Goal: Task Accomplishment & Management: Manage account settings

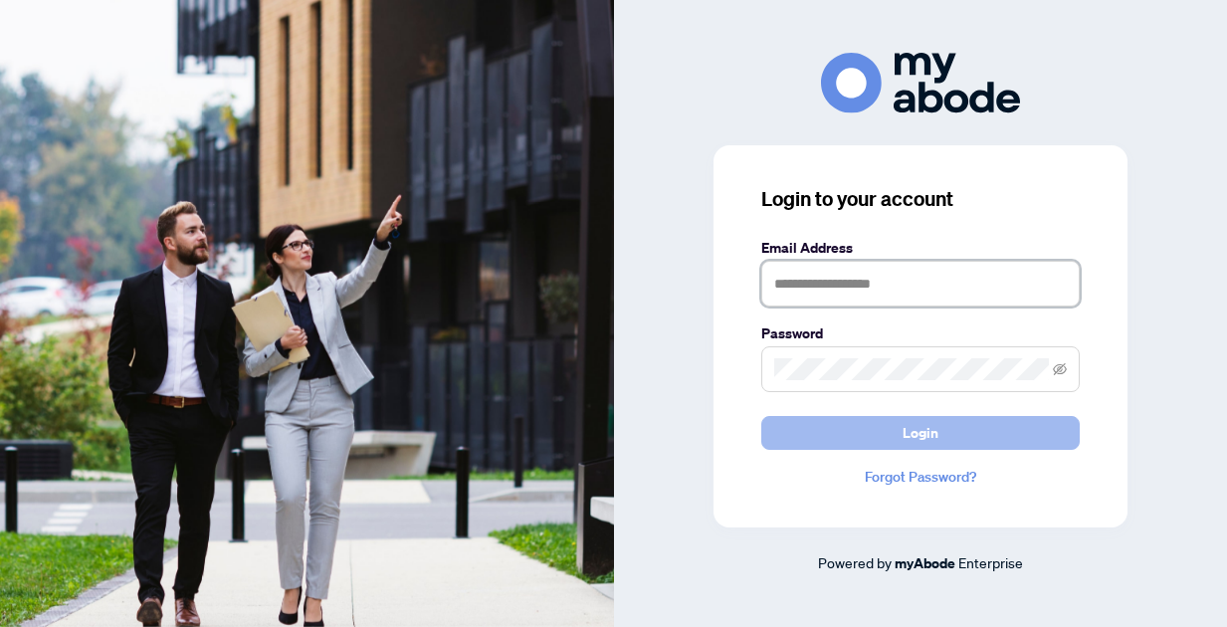
type input "**********"
click at [965, 421] on button "Login" at bounding box center [920, 433] width 318 height 34
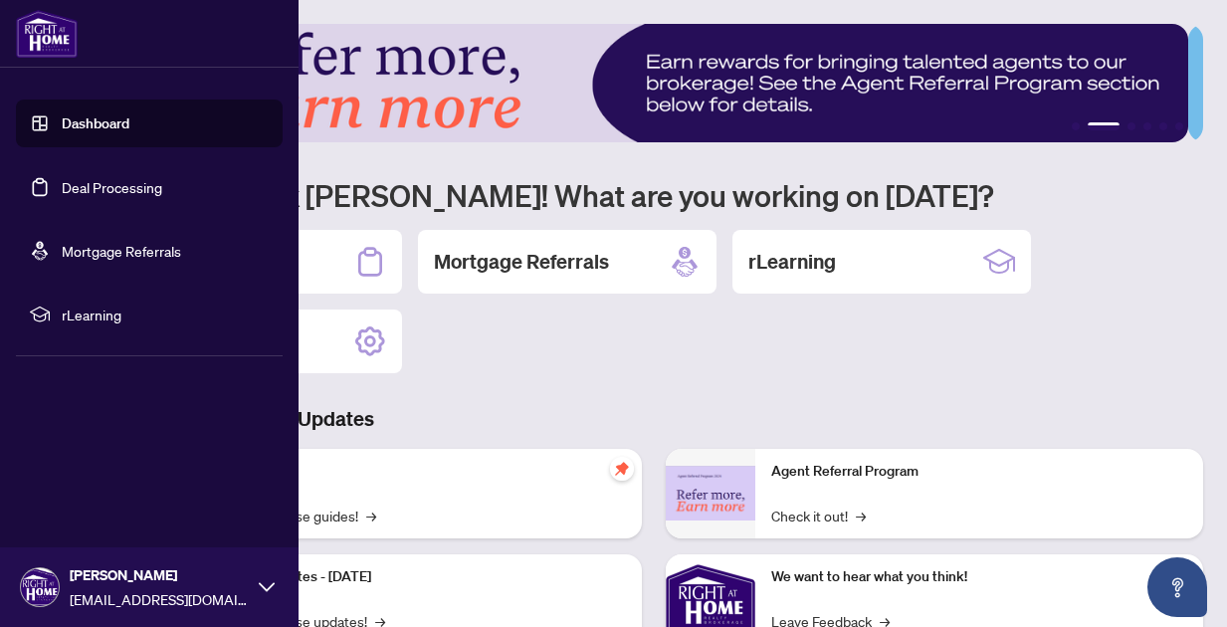
click at [62, 126] on link "Dashboard" at bounding box center [96, 123] width 68 height 18
click at [108, 187] on link "Deal Processing" at bounding box center [112, 187] width 100 height 18
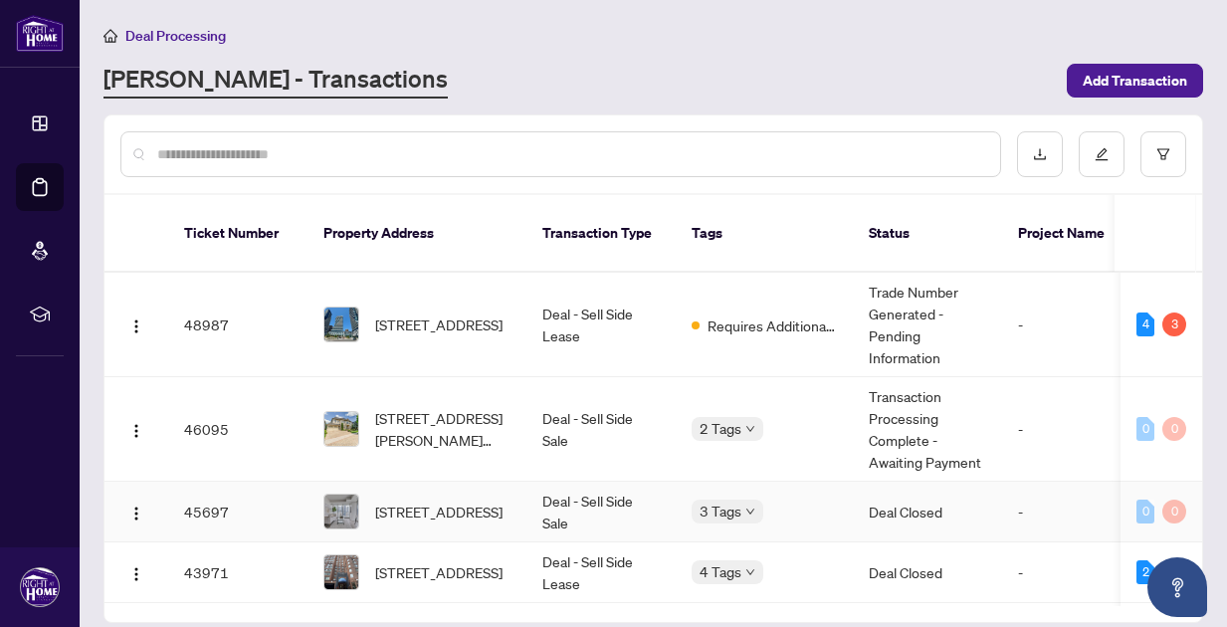
scroll to position [165, 0]
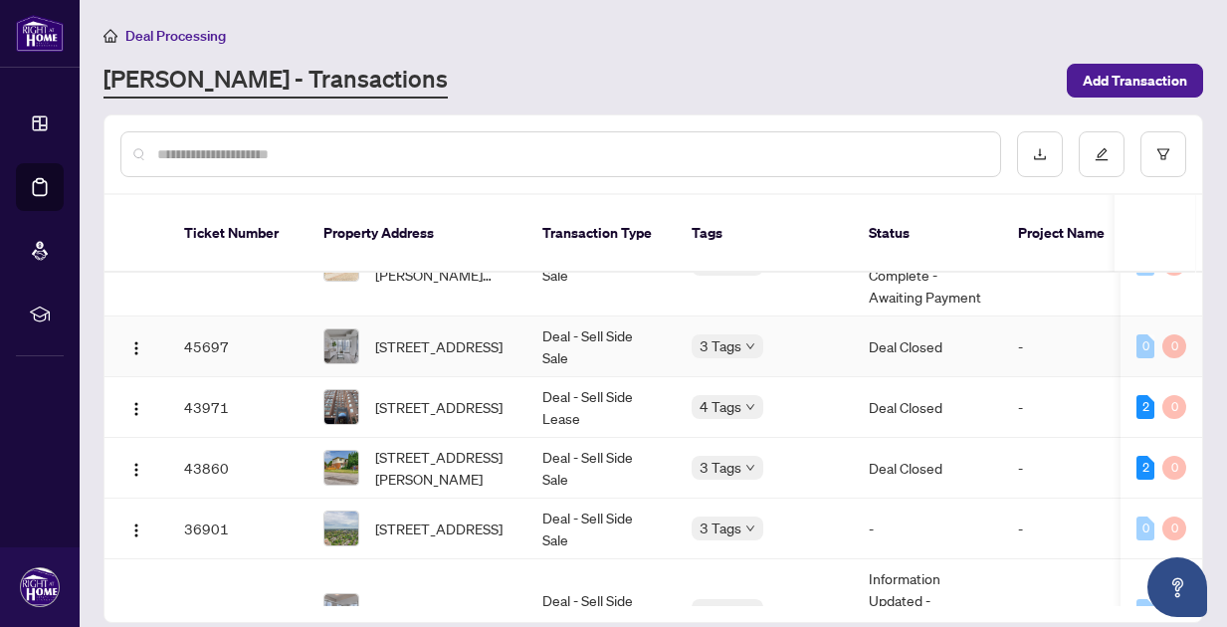
click at [924, 326] on td "Deal Closed" at bounding box center [927, 346] width 149 height 61
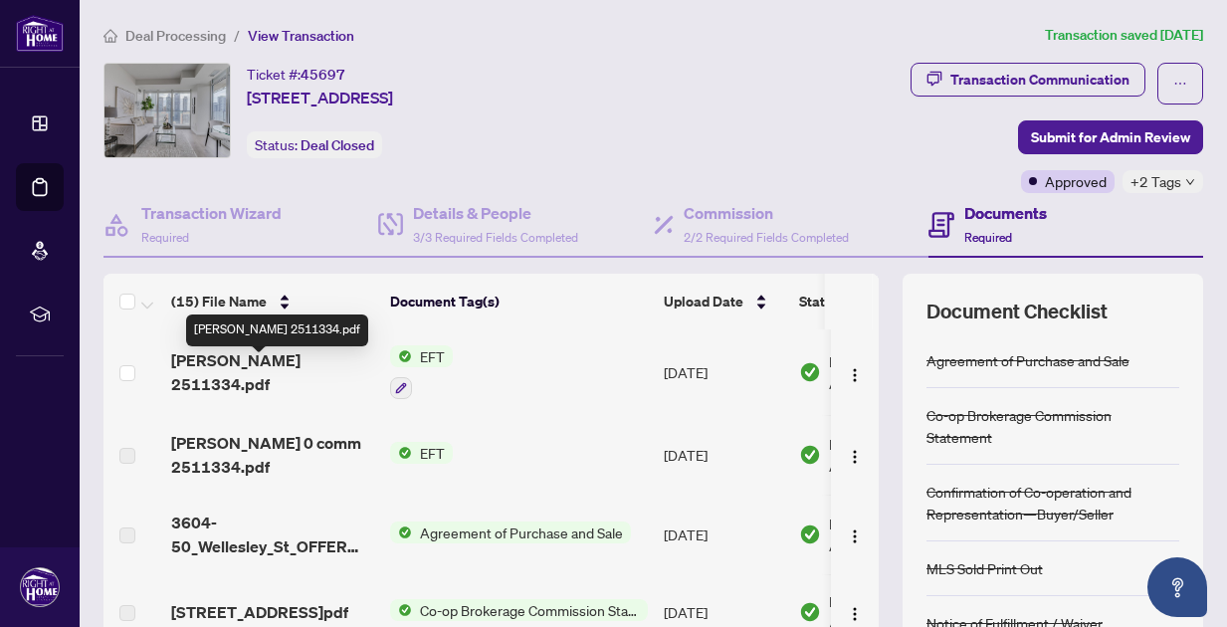
click at [284, 368] on span "[PERSON_NAME] 2511334.pdf" at bounding box center [272, 372] width 203 height 48
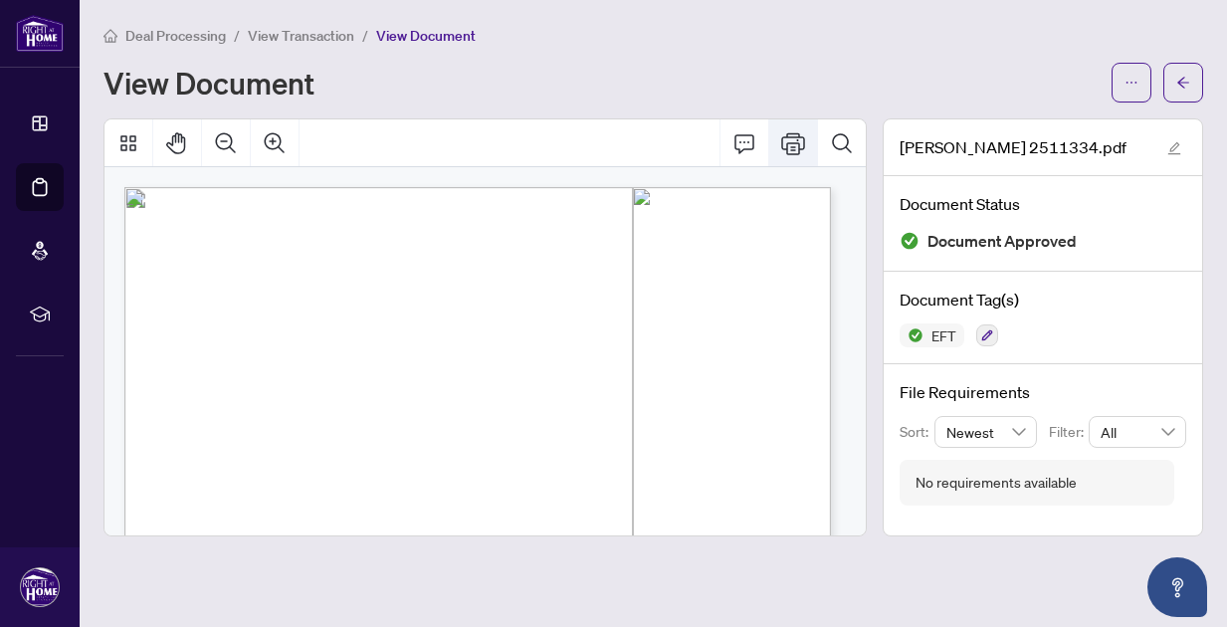
click at [796, 149] on icon "Print" at bounding box center [793, 143] width 24 height 24
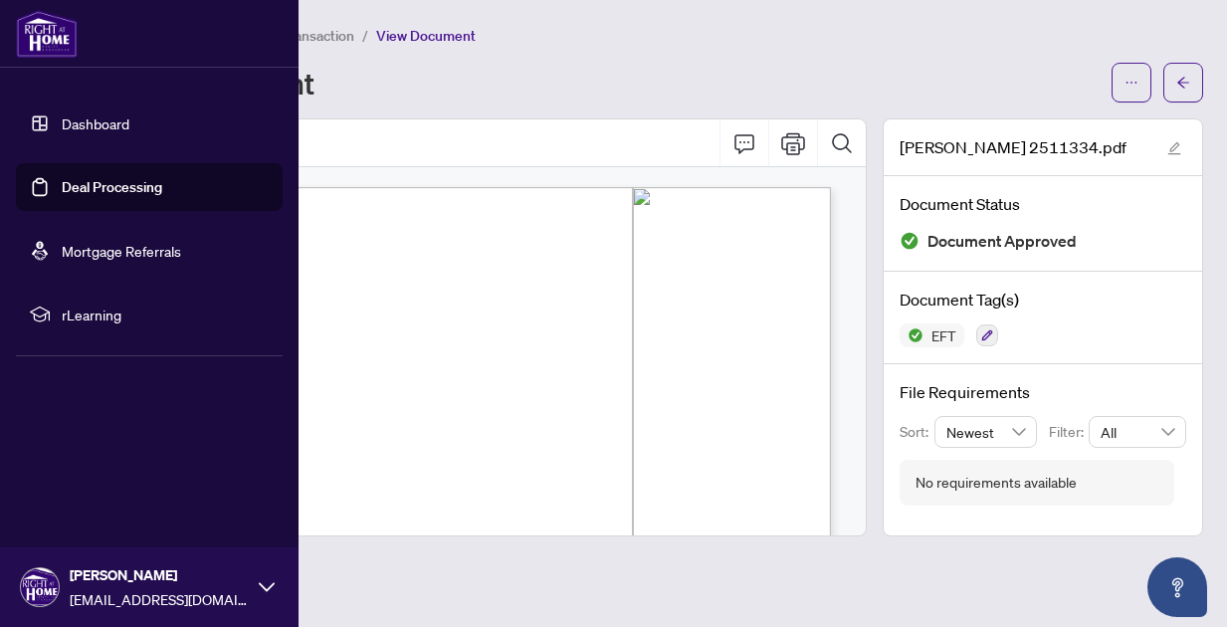
click at [82, 191] on link "Deal Processing" at bounding box center [112, 187] width 100 height 18
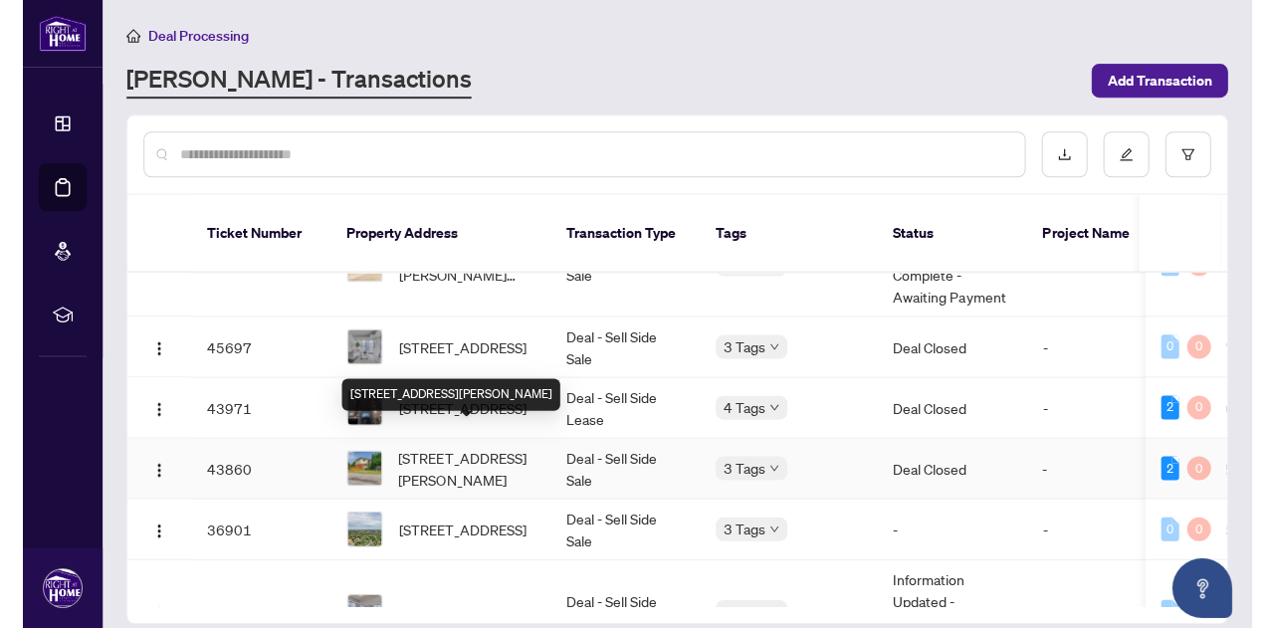
scroll to position [331, 0]
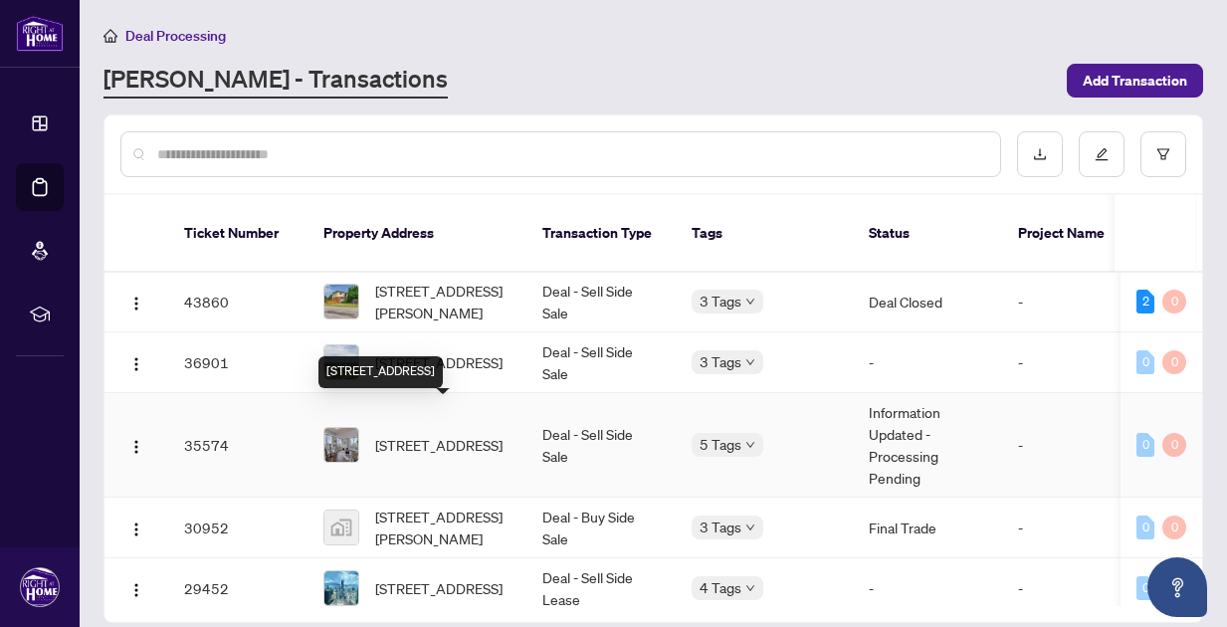
click at [454, 434] on span "[STREET_ADDRESS]" at bounding box center [438, 445] width 127 height 22
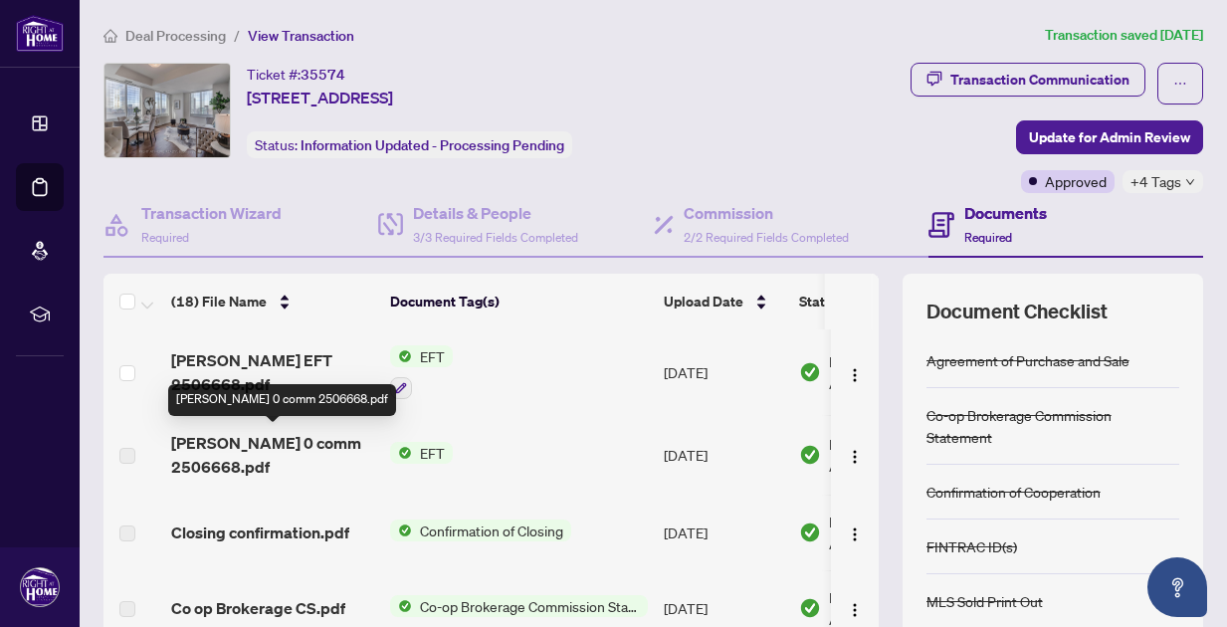
click at [293, 452] on span "[PERSON_NAME] 0 comm 2506668.pdf" at bounding box center [272, 455] width 203 height 48
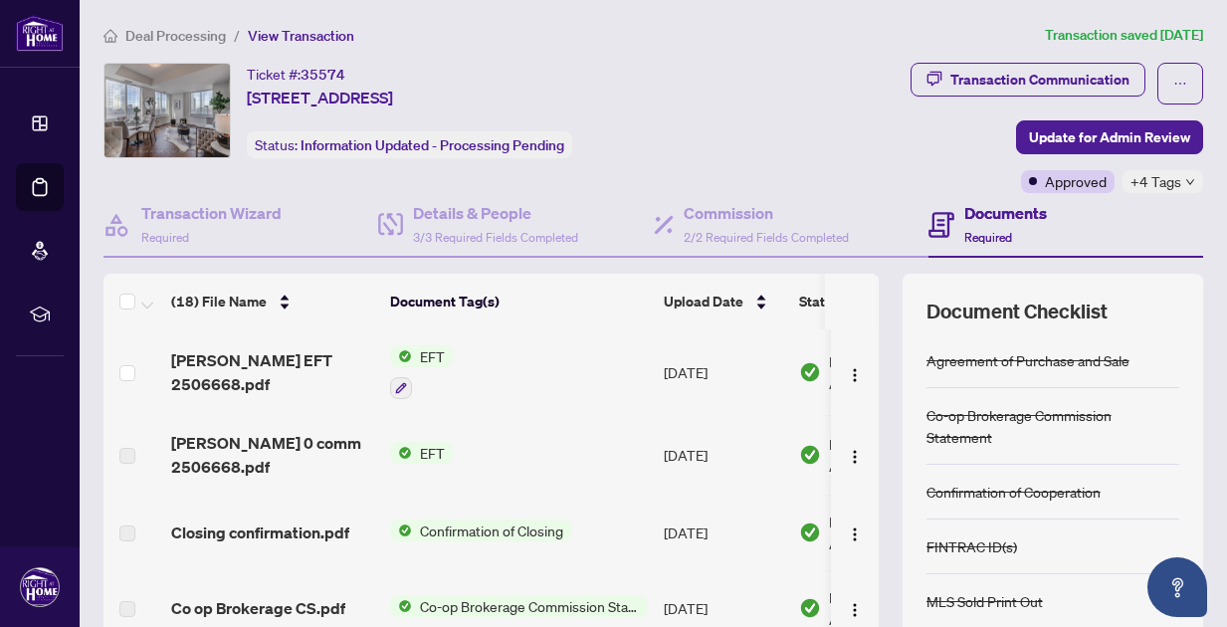
click at [423, 458] on span "EFT" at bounding box center [432, 453] width 41 height 22
click at [577, 456] on td "EFT" at bounding box center [519, 455] width 274 height 80
click at [806, 448] on img at bounding box center [810, 455] width 22 height 22
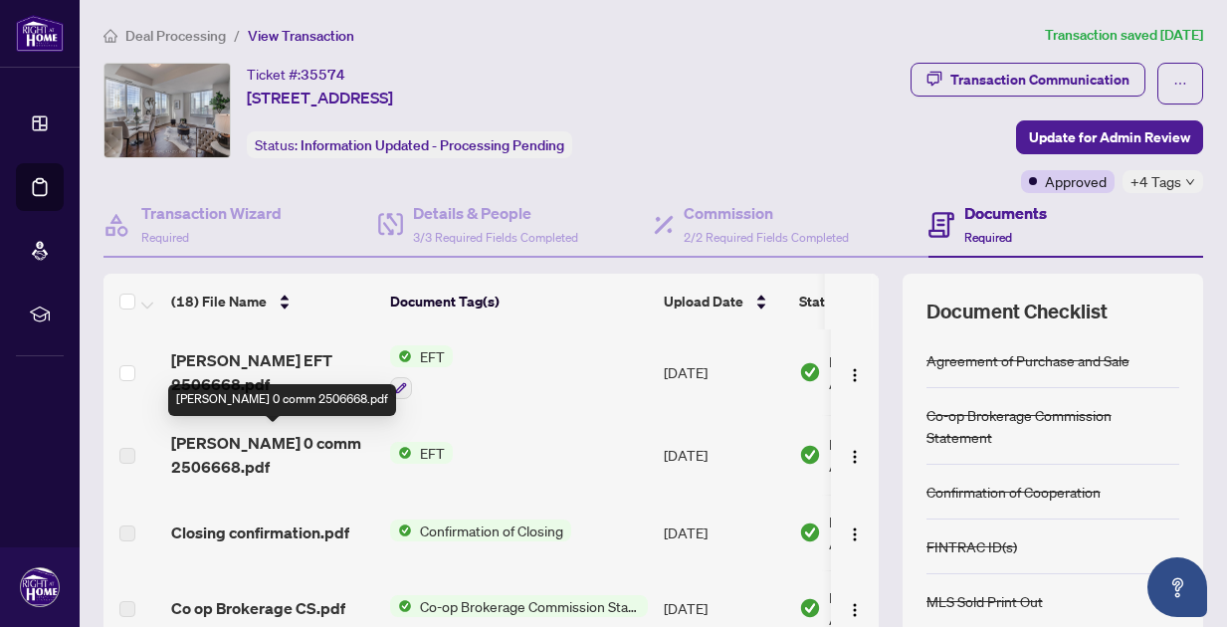
click at [233, 454] on span "[PERSON_NAME] 0 comm 2506668.pdf" at bounding box center [272, 455] width 203 height 48
click at [249, 447] on span "[PERSON_NAME] 0 comm 2506668.pdf" at bounding box center [272, 455] width 203 height 48
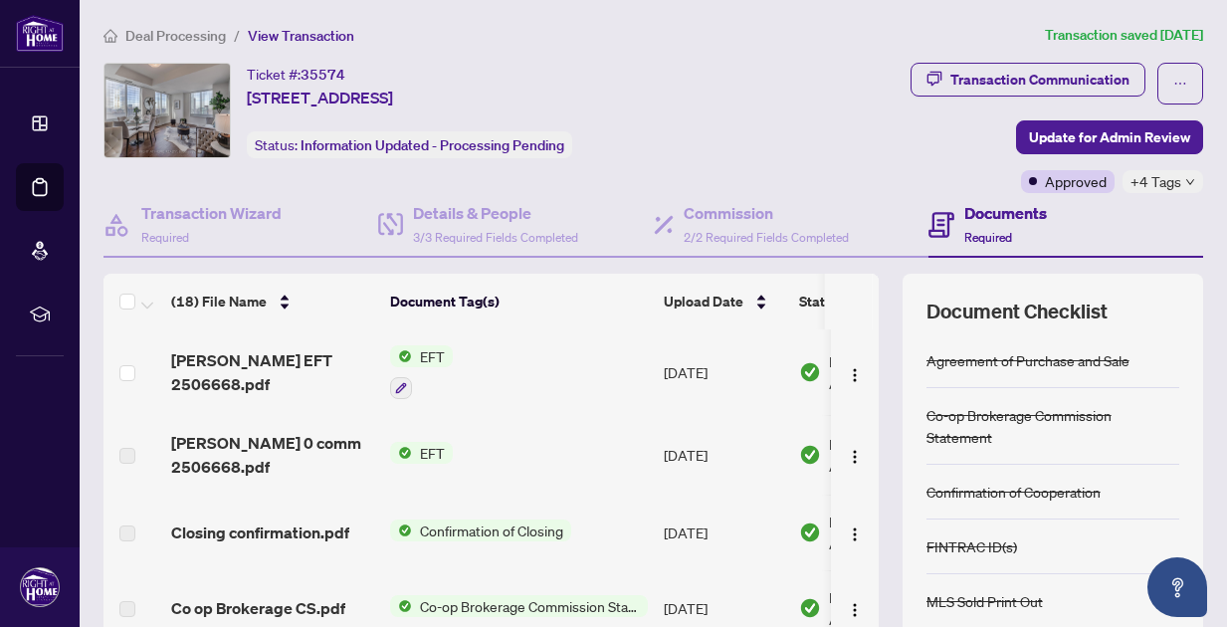
click at [130, 456] on label at bounding box center [127, 456] width 16 height 22
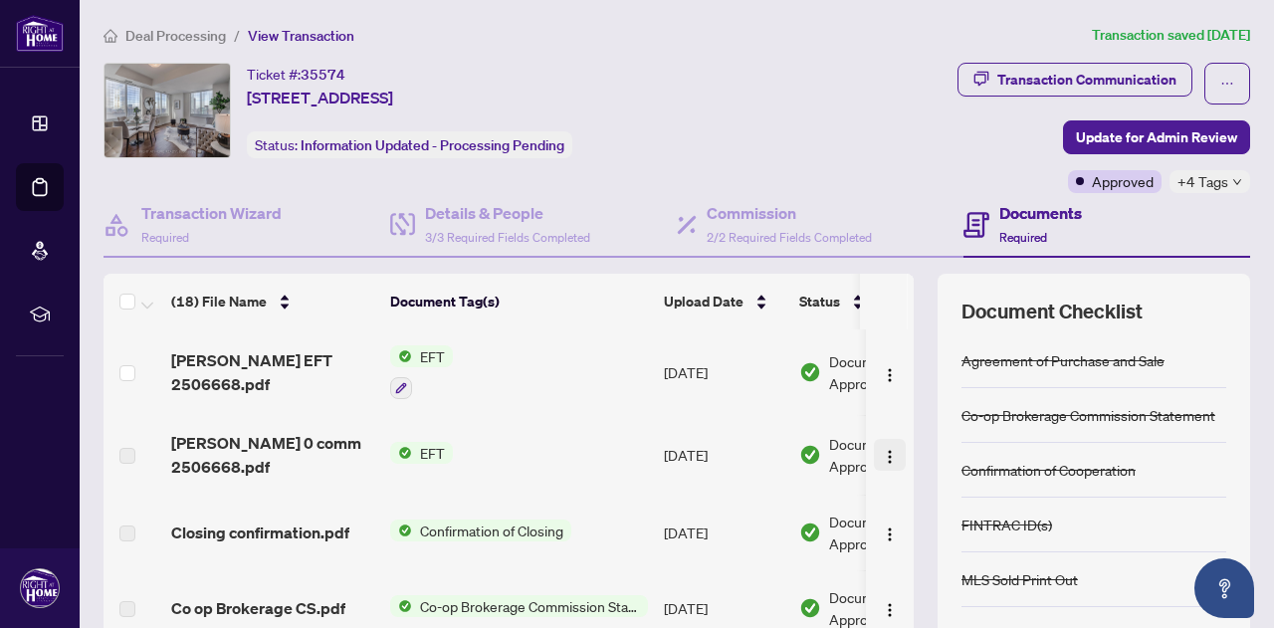
click at [882, 451] on img "button" at bounding box center [890, 457] width 16 height 16
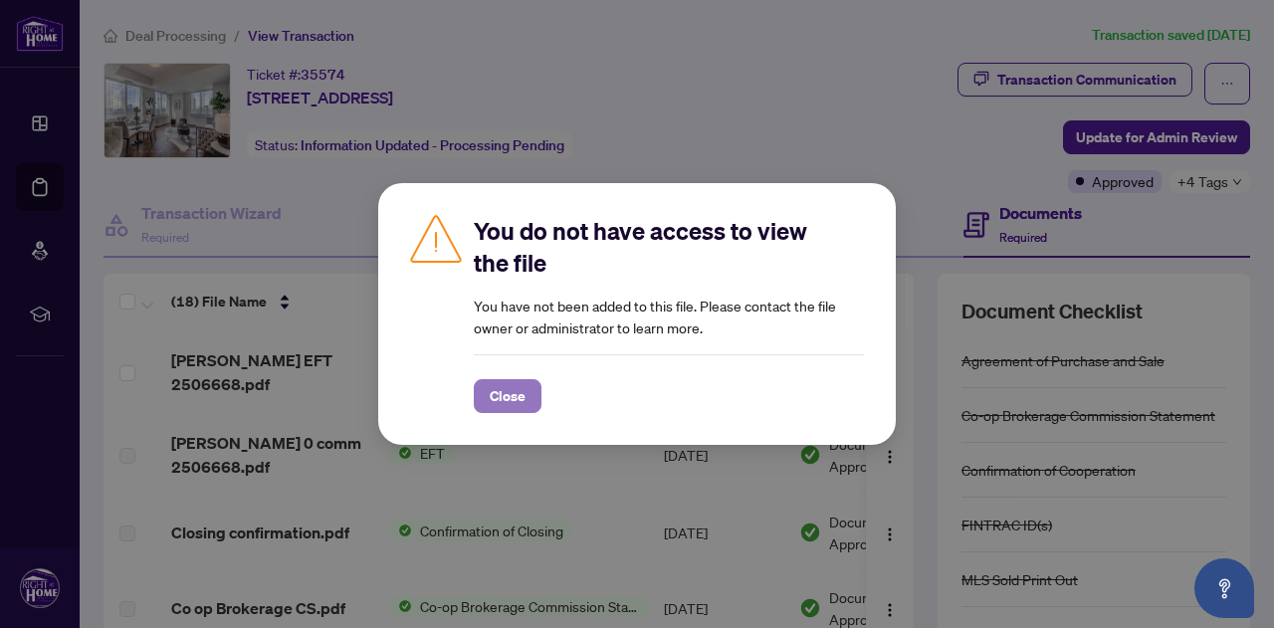
click at [536, 398] on button "Close" at bounding box center [508, 396] width 68 height 34
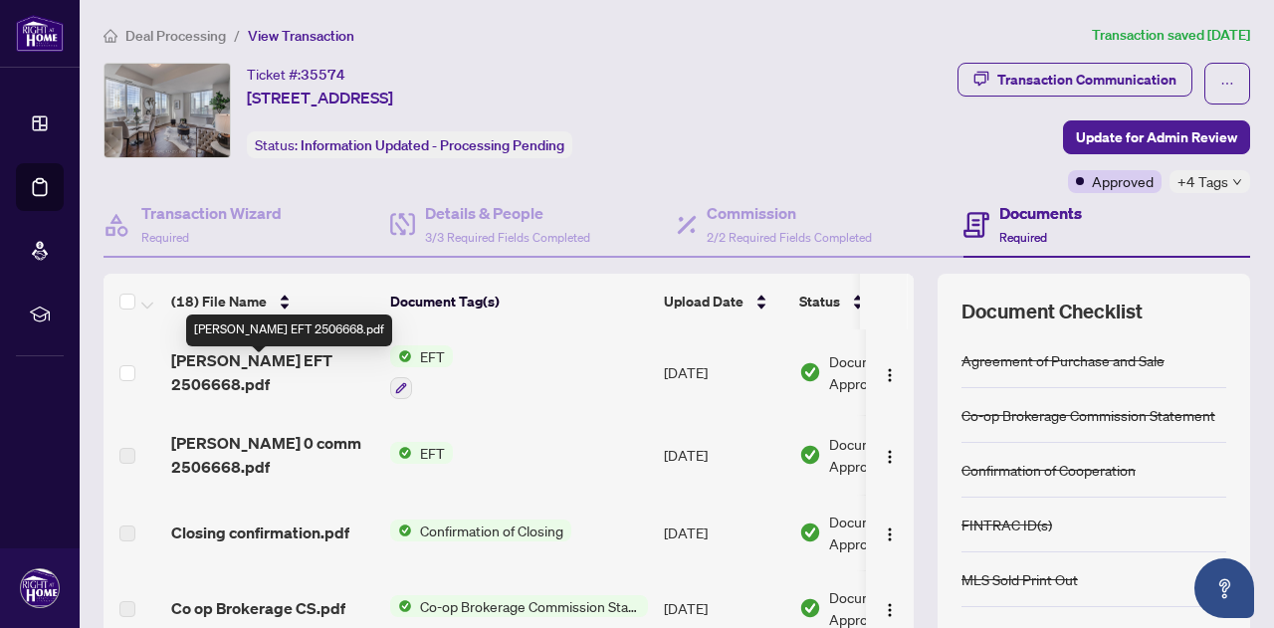
click at [320, 368] on span "[PERSON_NAME] EFT 2506668.pdf" at bounding box center [272, 372] width 203 height 48
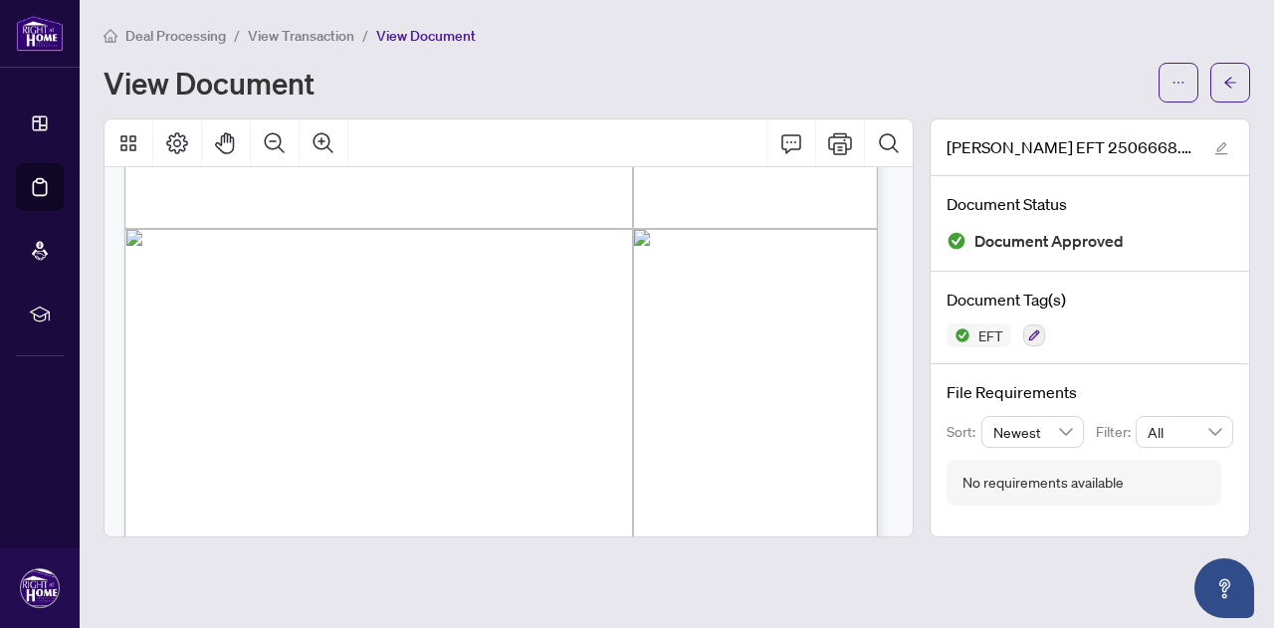
scroll to position [645, 0]
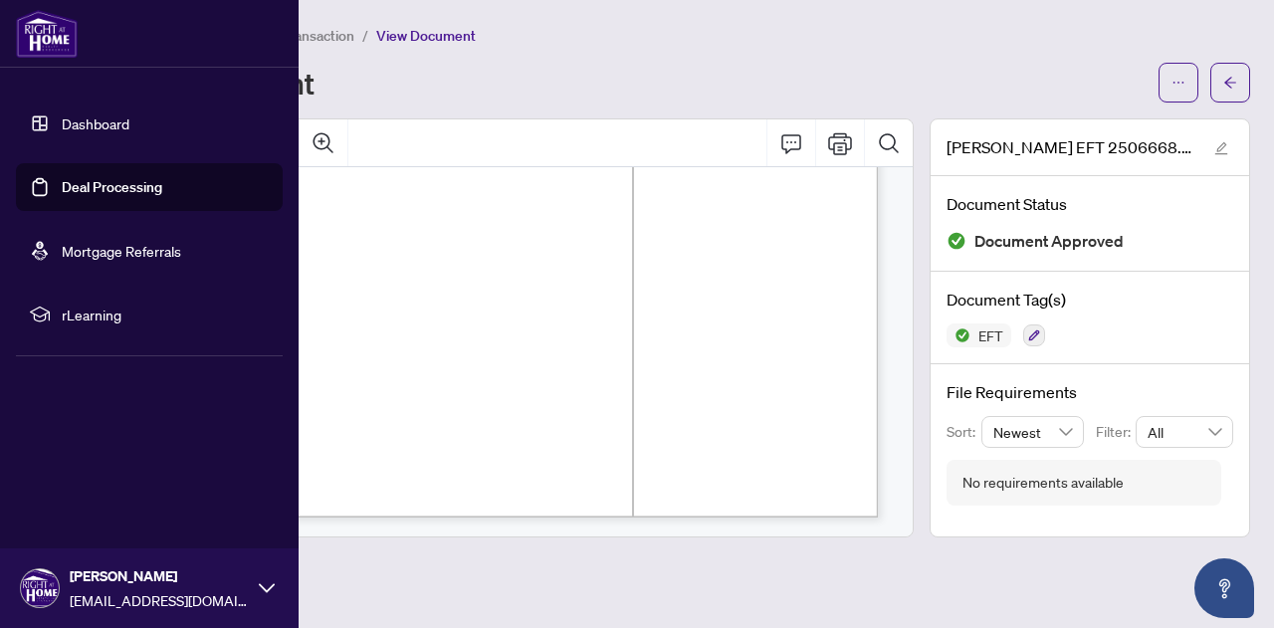
click at [77, 188] on link "Deal Processing" at bounding box center [112, 187] width 100 height 18
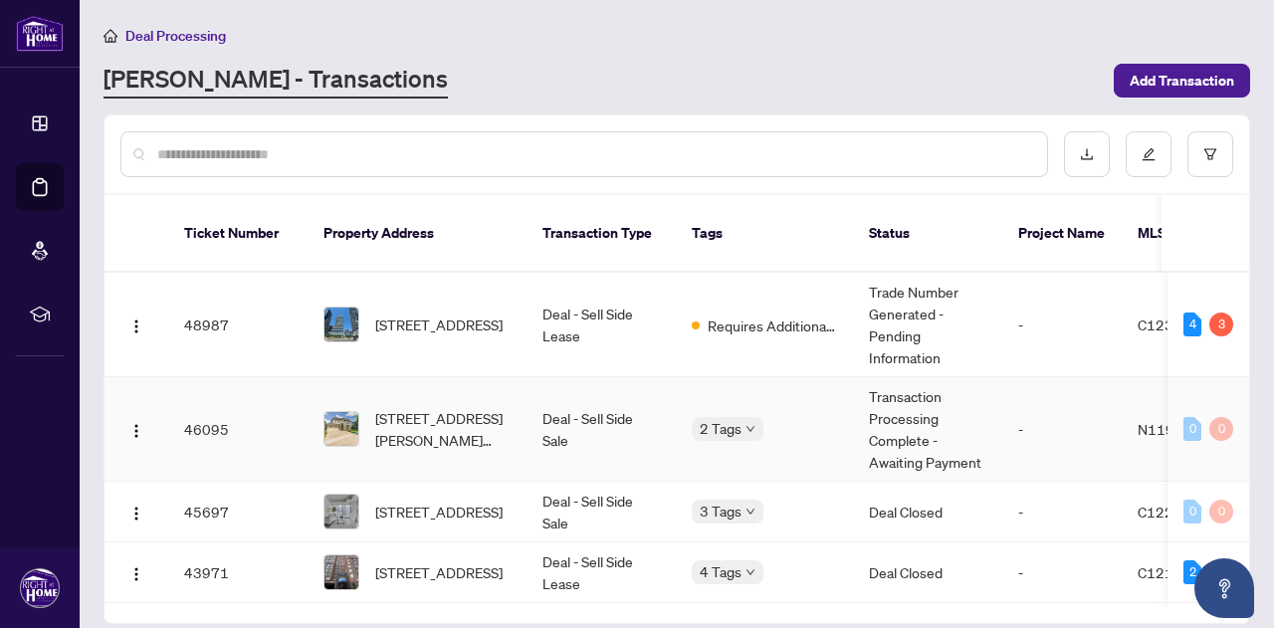
scroll to position [165, 0]
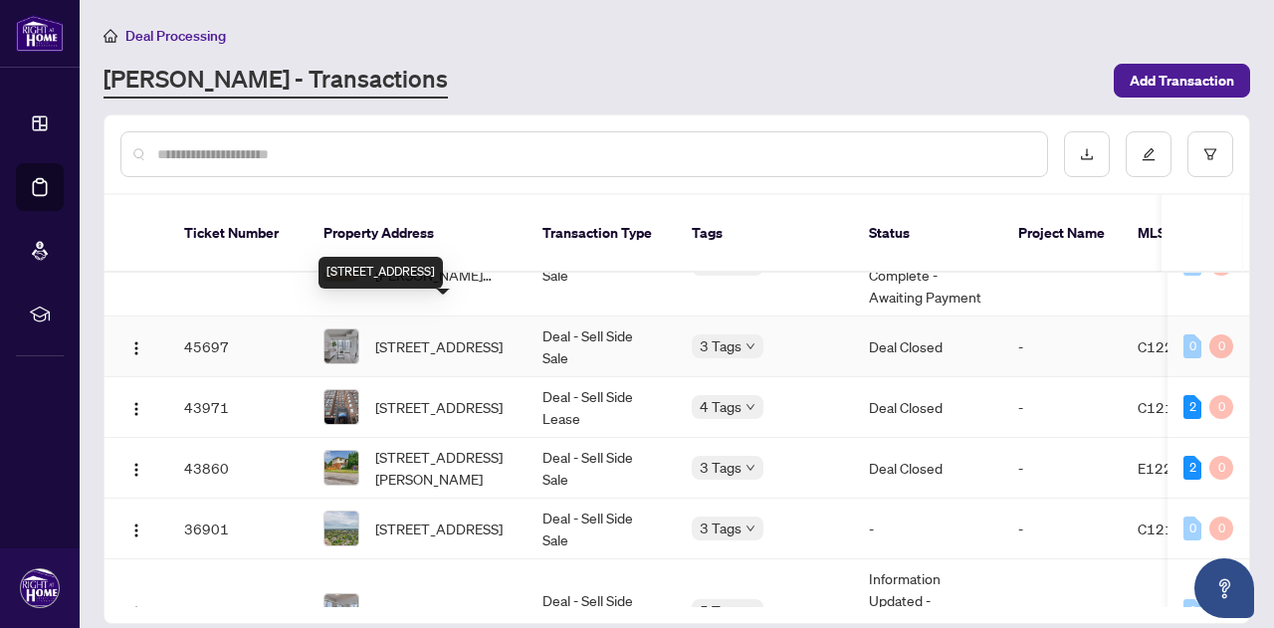
click at [450, 335] on span "[STREET_ADDRESS]" at bounding box center [438, 346] width 127 height 22
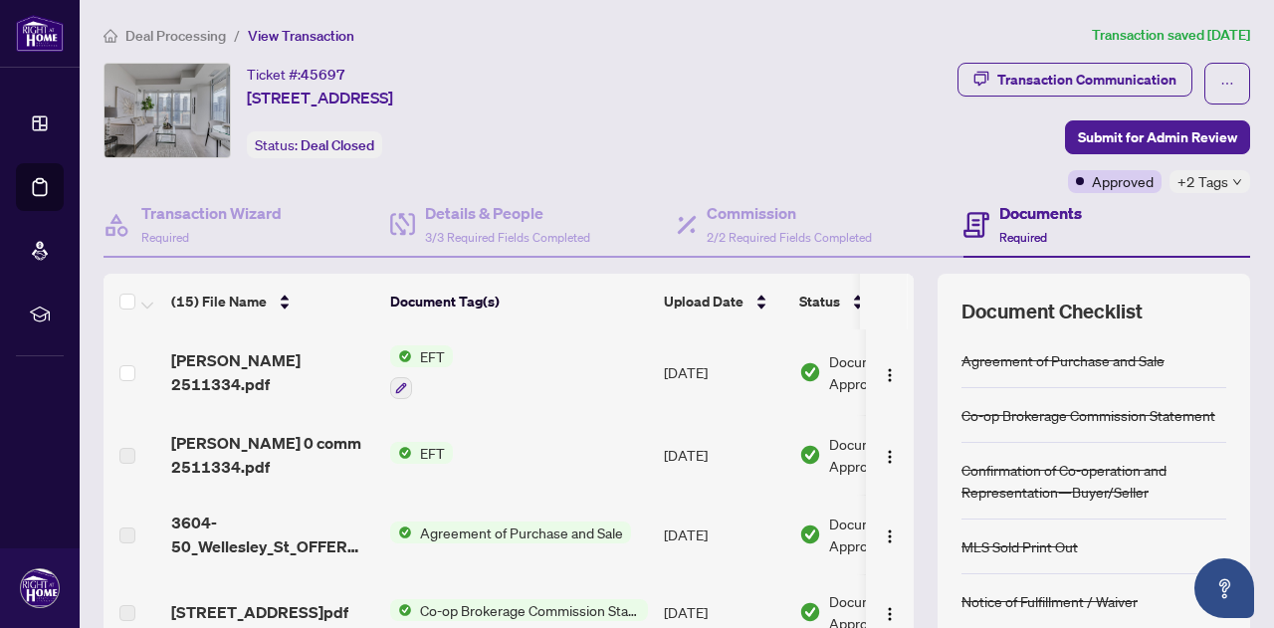
click at [705, 368] on td "[DATE]" at bounding box center [723, 372] width 135 height 86
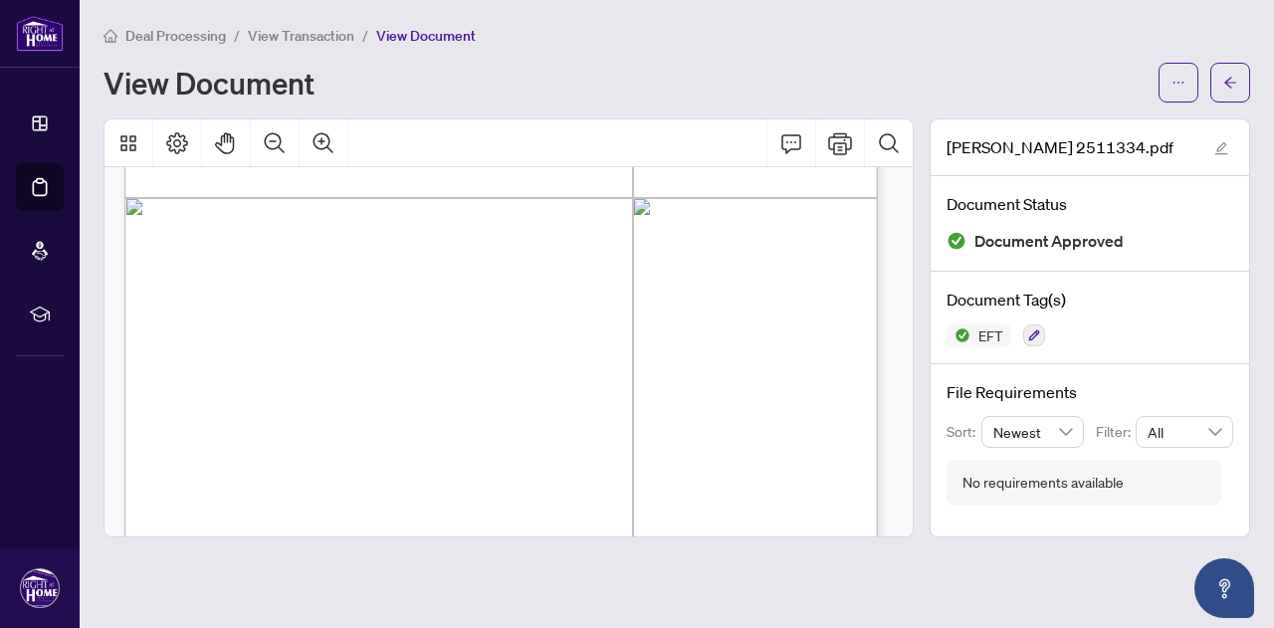
scroll to position [645, 0]
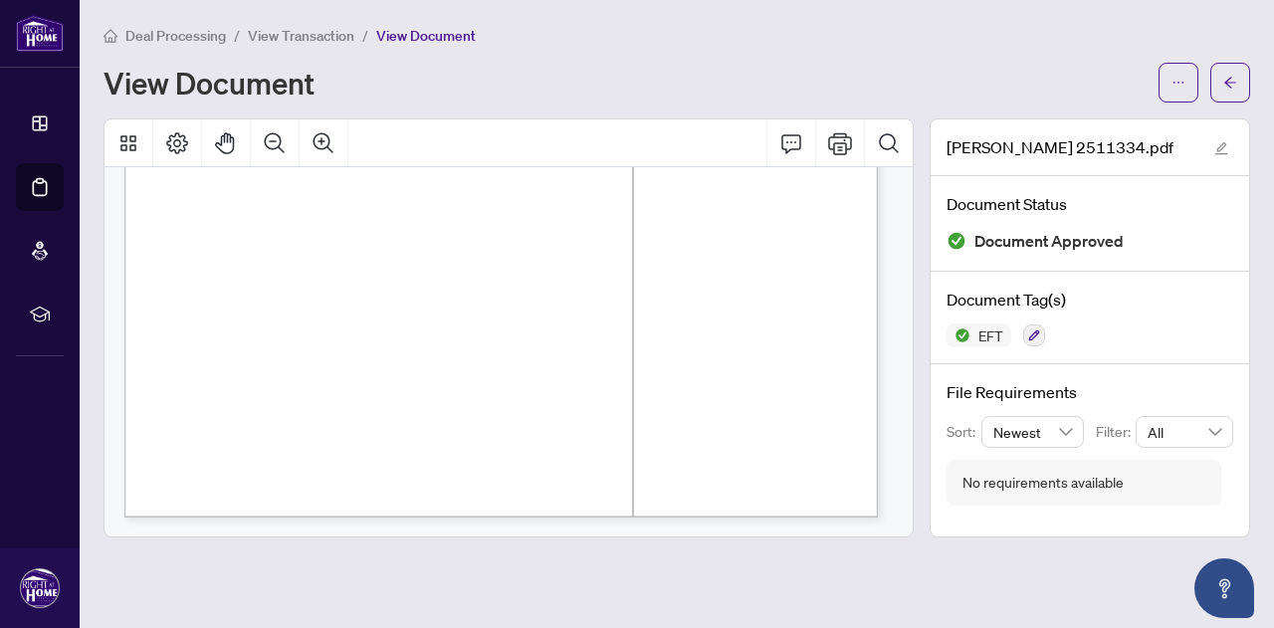
click at [434, 36] on span "View Document" at bounding box center [425, 36] width 99 height 18
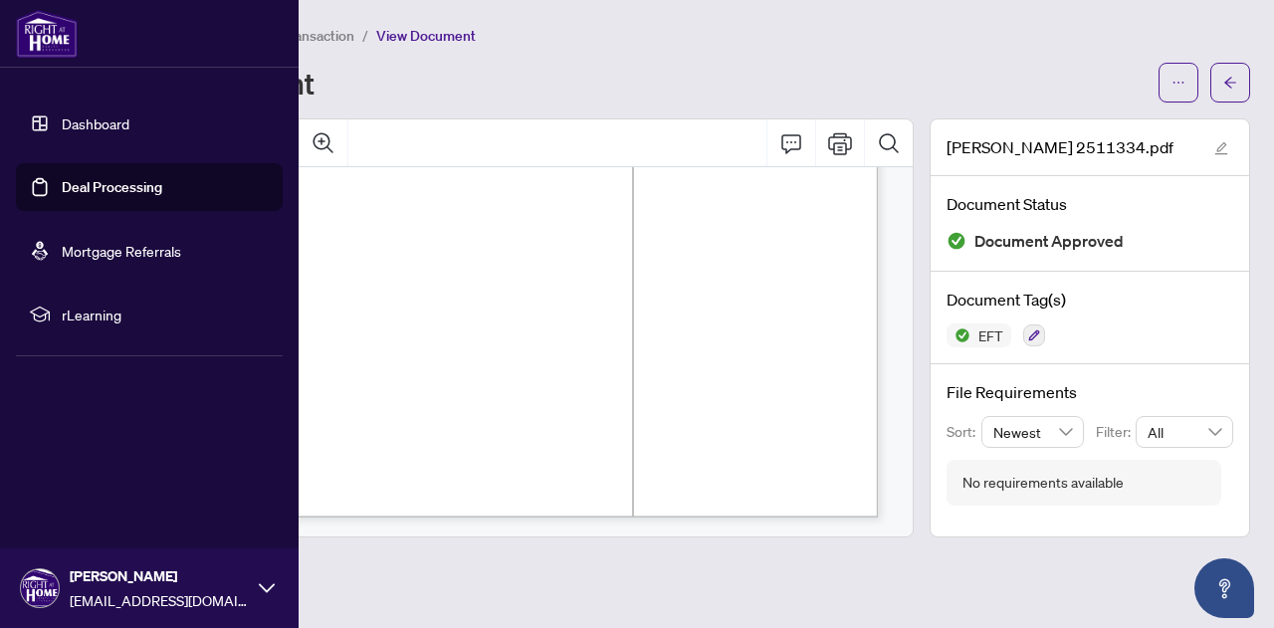
click at [70, 193] on link "Deal Processing" at bounding box center [112, 187] width 100 height 18
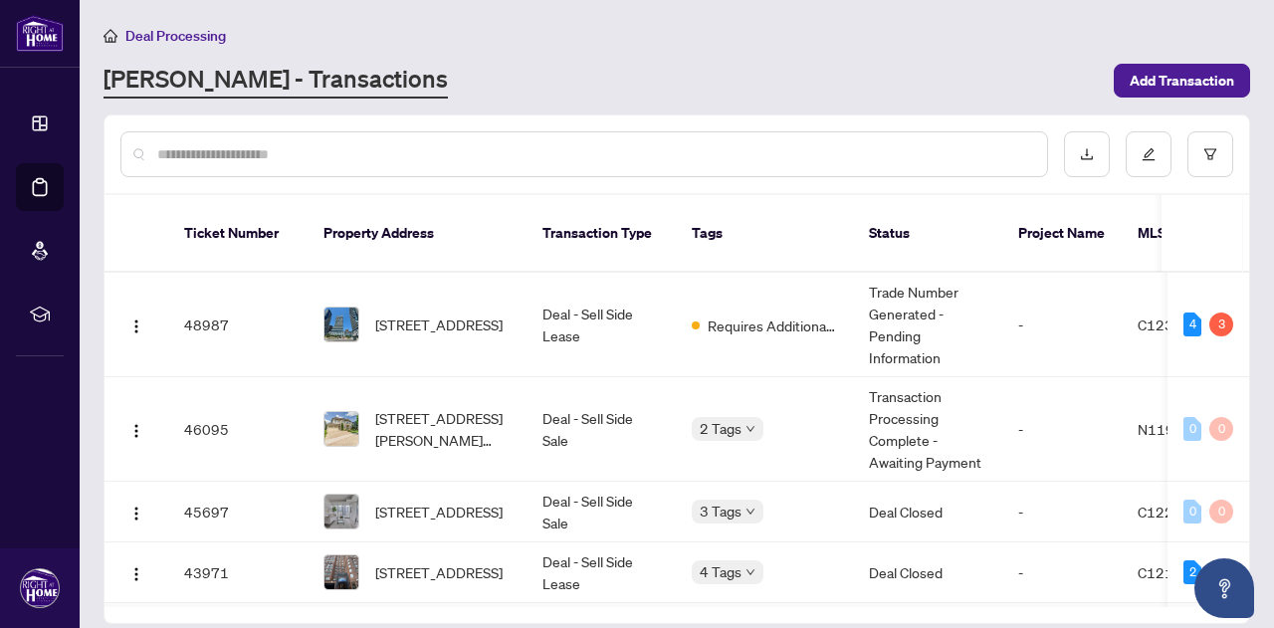
scroll to position [165, 0]
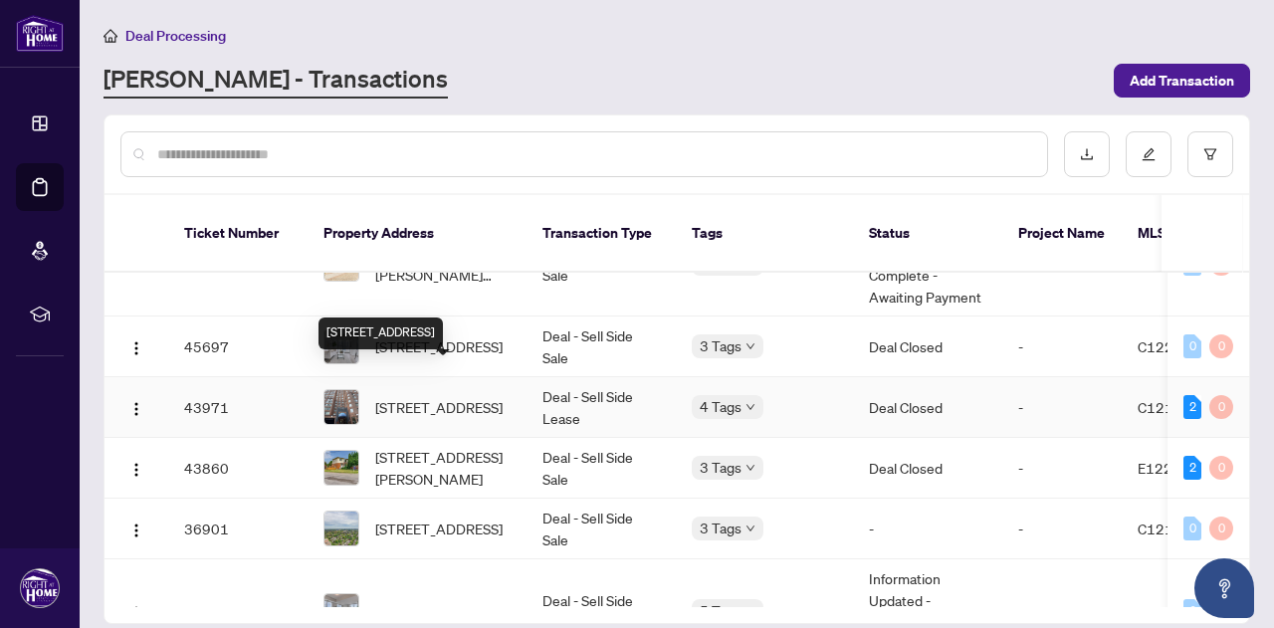
click at [382, 396] on span "[STREET_ADDRESS]" at bounding box center [438, 407] width 127 height 22
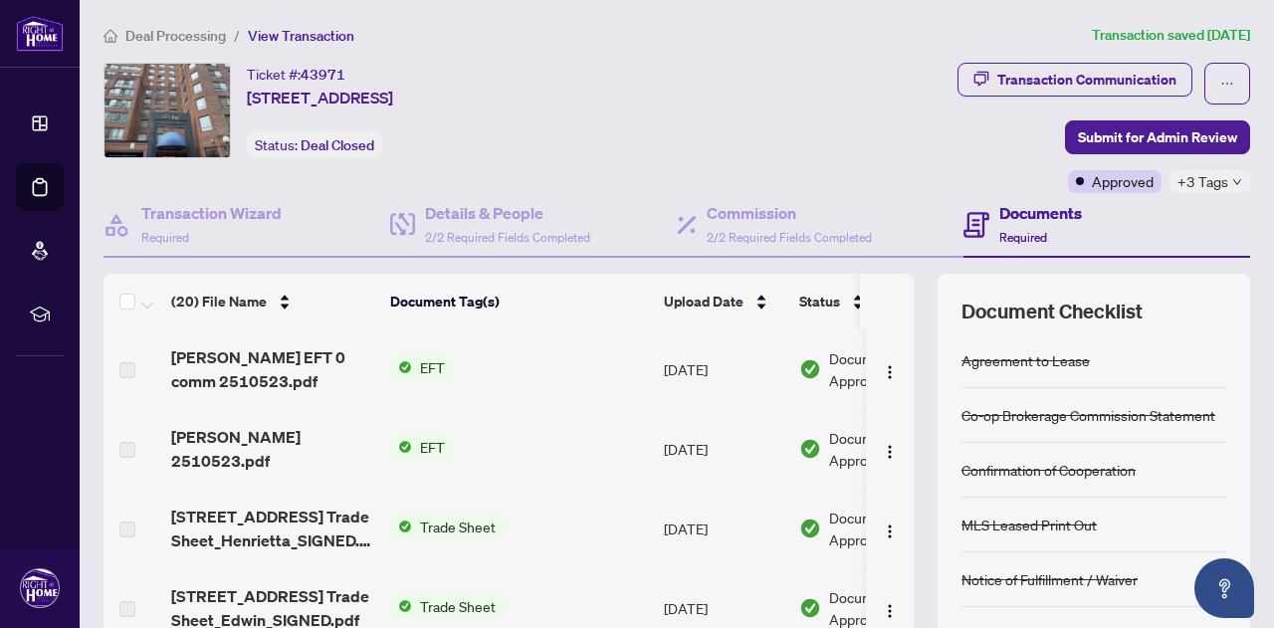
click at [417, 368] on span "EFT" at bounding box center [432, 367] width 41 height 22
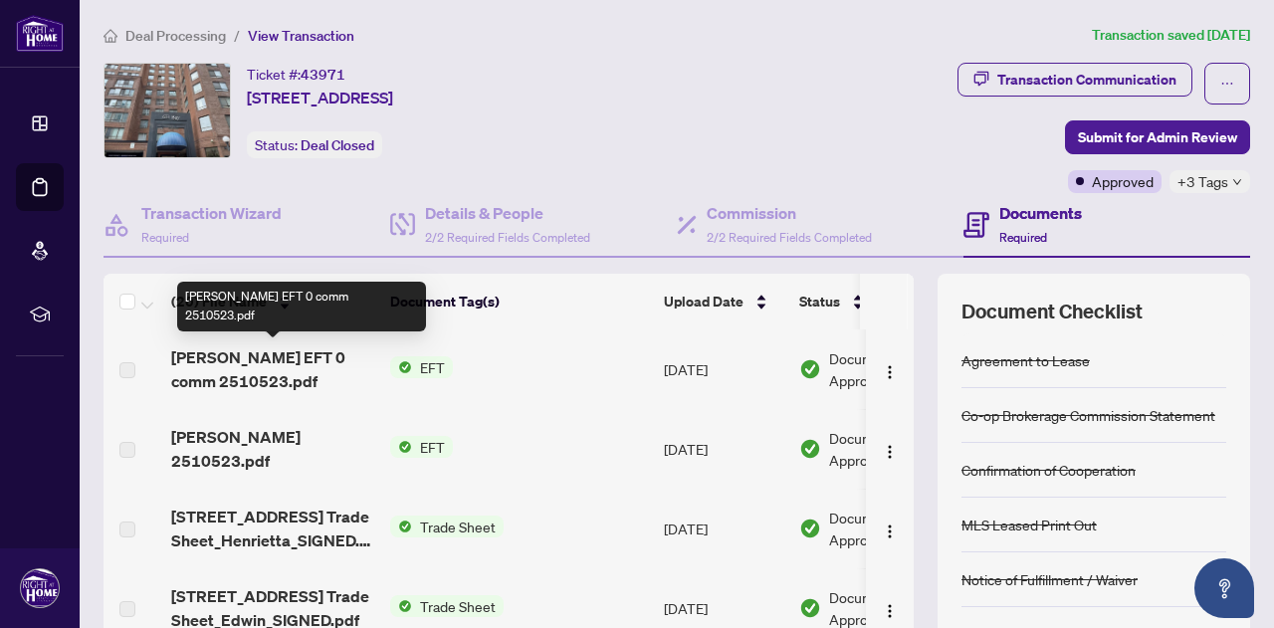
click at [227, 366] on span "[PERSON_NAME] EFT 0 comm 2510523.pdf" at bounding box center [272, 369] width 203 height 48
click at [213, 369] on span "[PERSON_NAME] EFT 0 comm 2510523.pdf" at bounding box center [272, 369] width 203 height 48
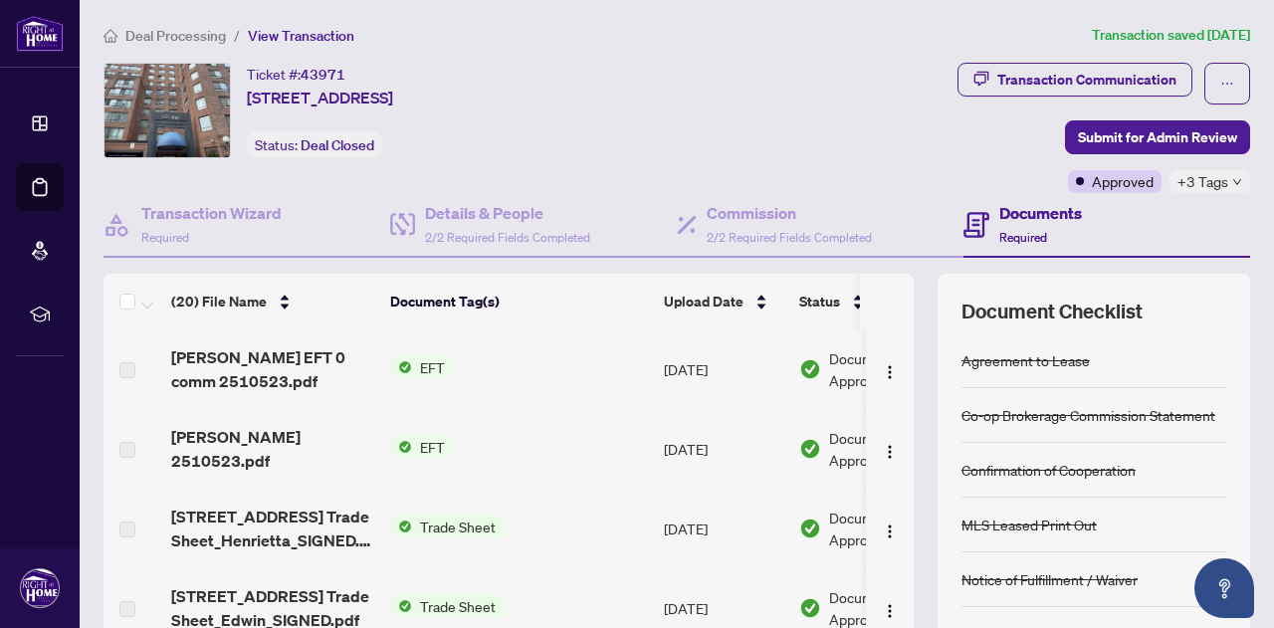
click at [691, 369] on td "[DATE]" at bounding box center [723, 369] width 135 height 80
click at [732, 374] on td "[DATE]" at bounding box center [723, 369] width 135 height 80
click at [428, 447] on span "EFT" at bounding box center [432, 447] width 41 height 22
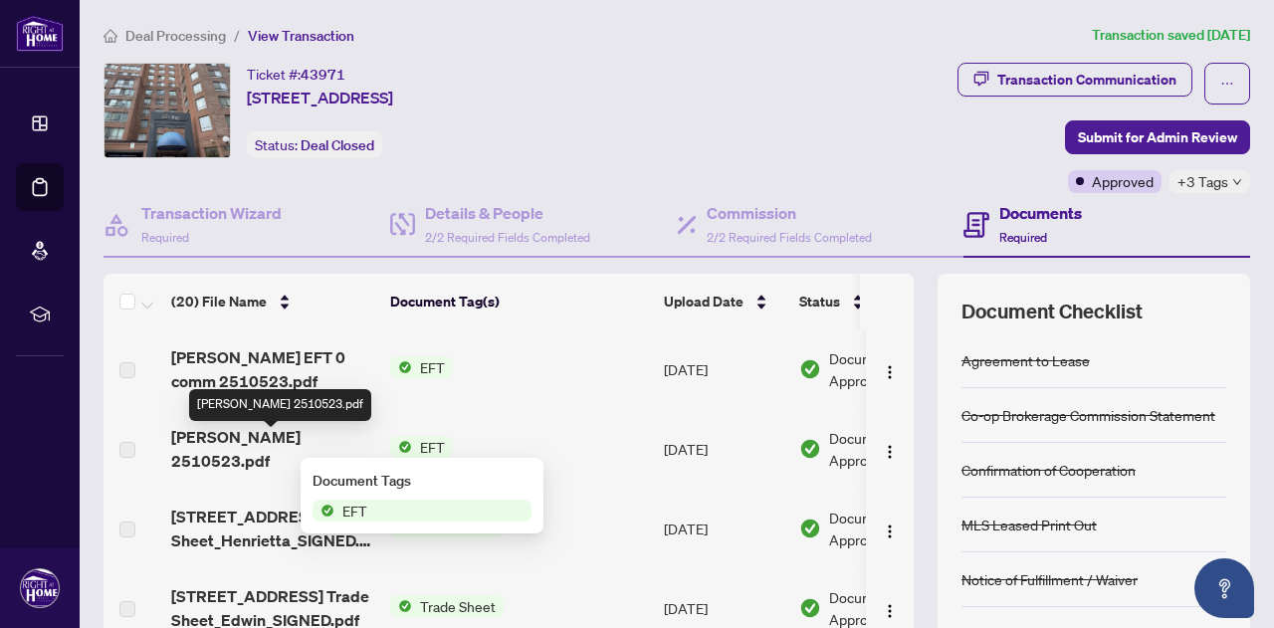
click at [336, 448] on span "[PERSON_NAME] 2510523.pdf" at bounding box center [272, 449] width 203 height 48
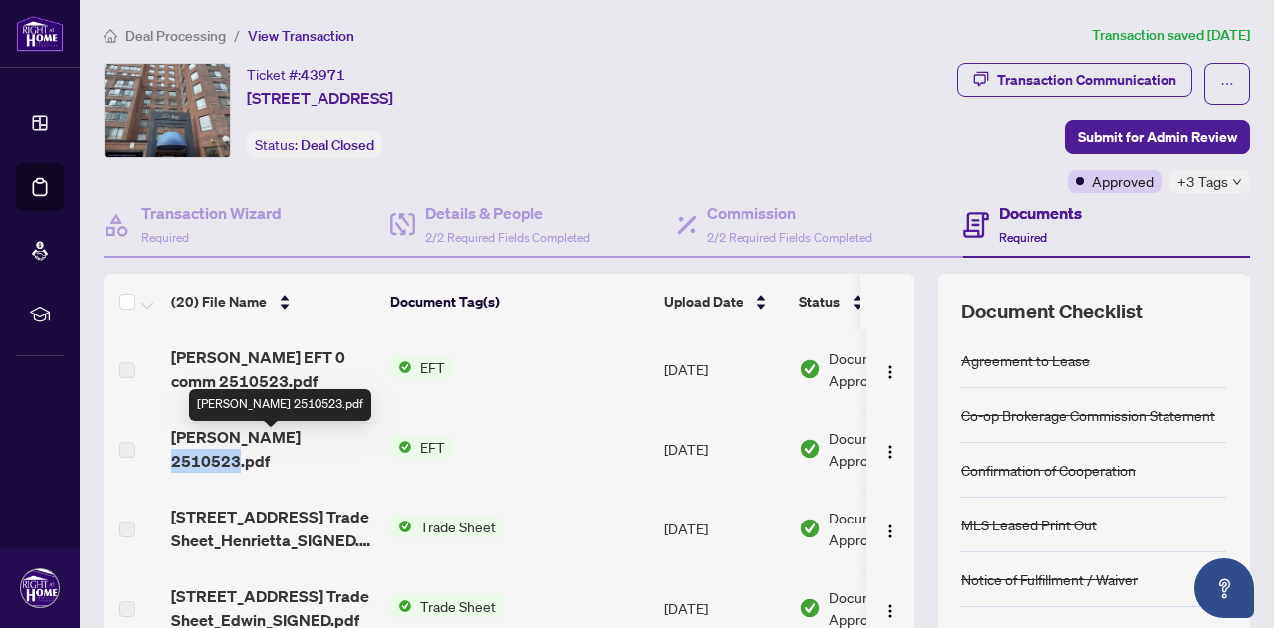
click at [336, 448] on span "[PERSON_NAME] 2510523.pdf" at bounding box center [272, 449] width 203 height 48
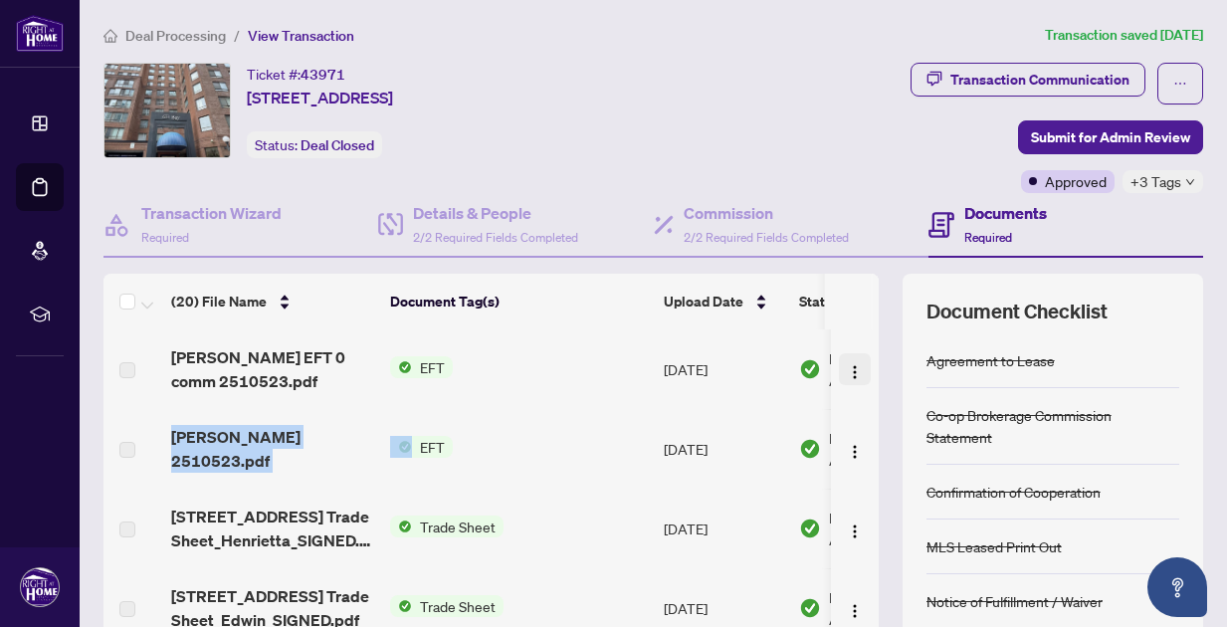
click at [847, 371] on img "button" at bounding box center [855, 372] width 16 height 16
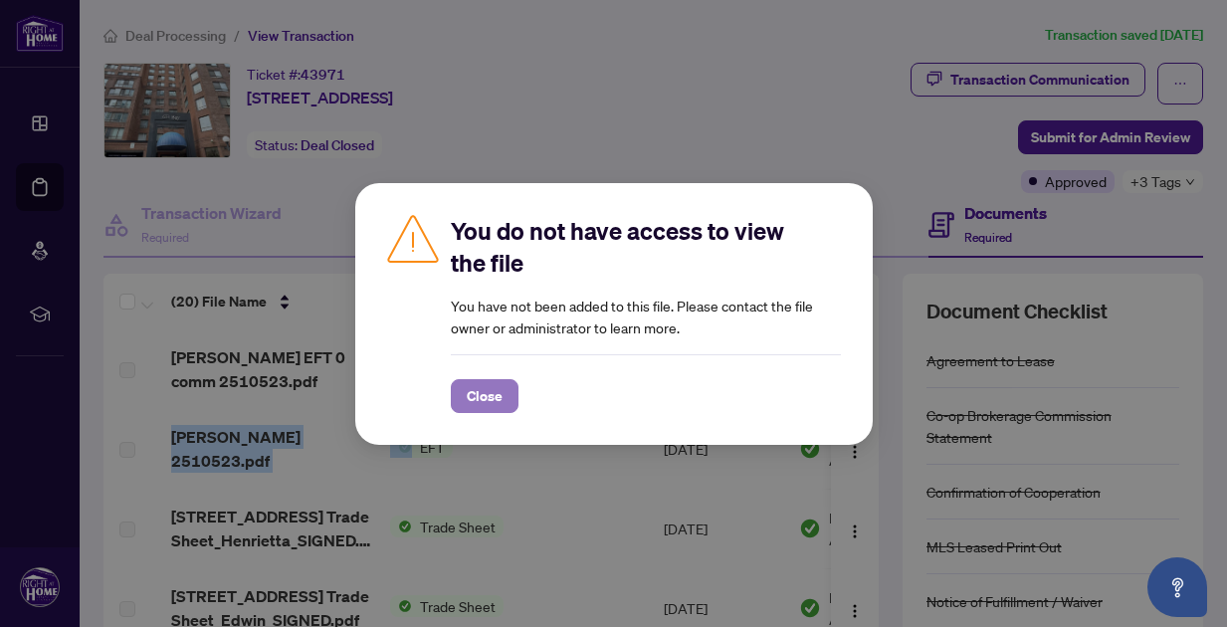
click at [490, 397] on span "Close" at bounding box center [485, 396] width 36 height 32
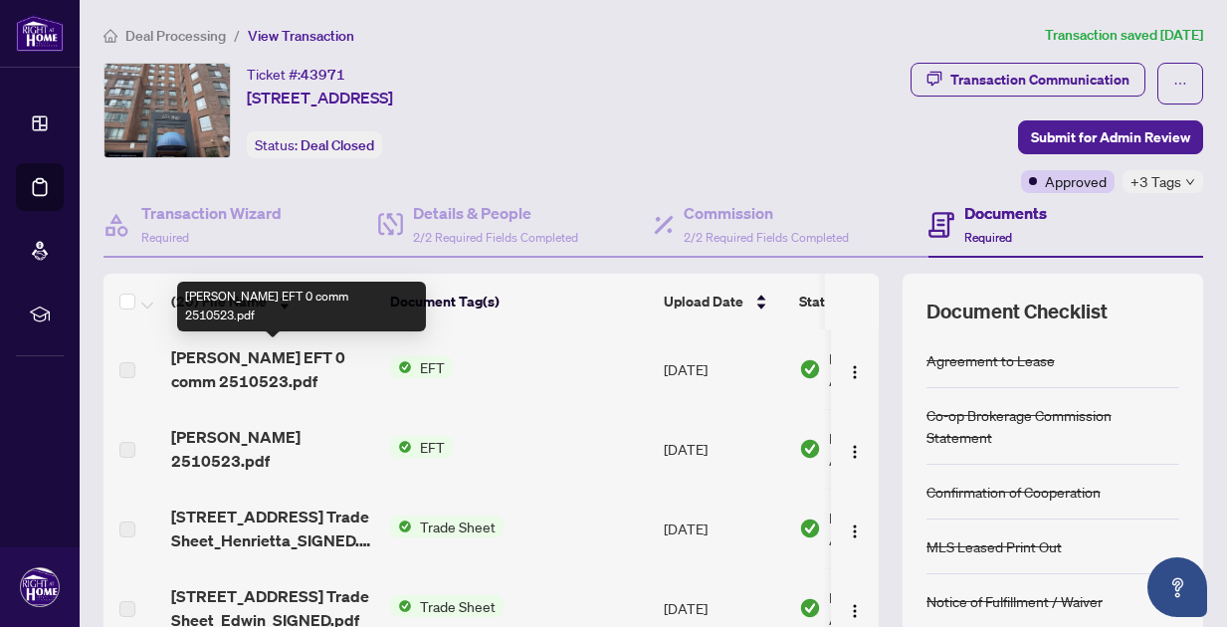
click at [258, 359] on span "[PERSON_NAME] EFT 0 comm 2510523.pdf" at bounding box center [272, 369] width 203 height 48
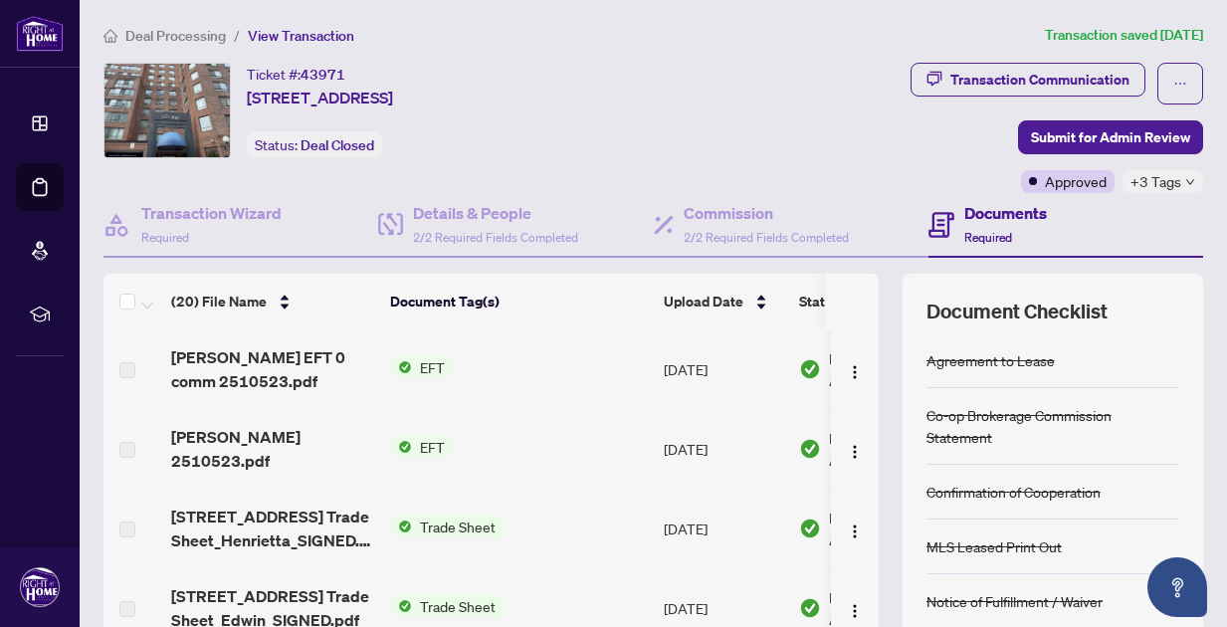
click at [511, 372] on td "EFT" at bounding box center [519, 369] width 274 height 80
click at [685, 374] on td "[DATE]" at bounding box center [723, 369] width 135 height 80
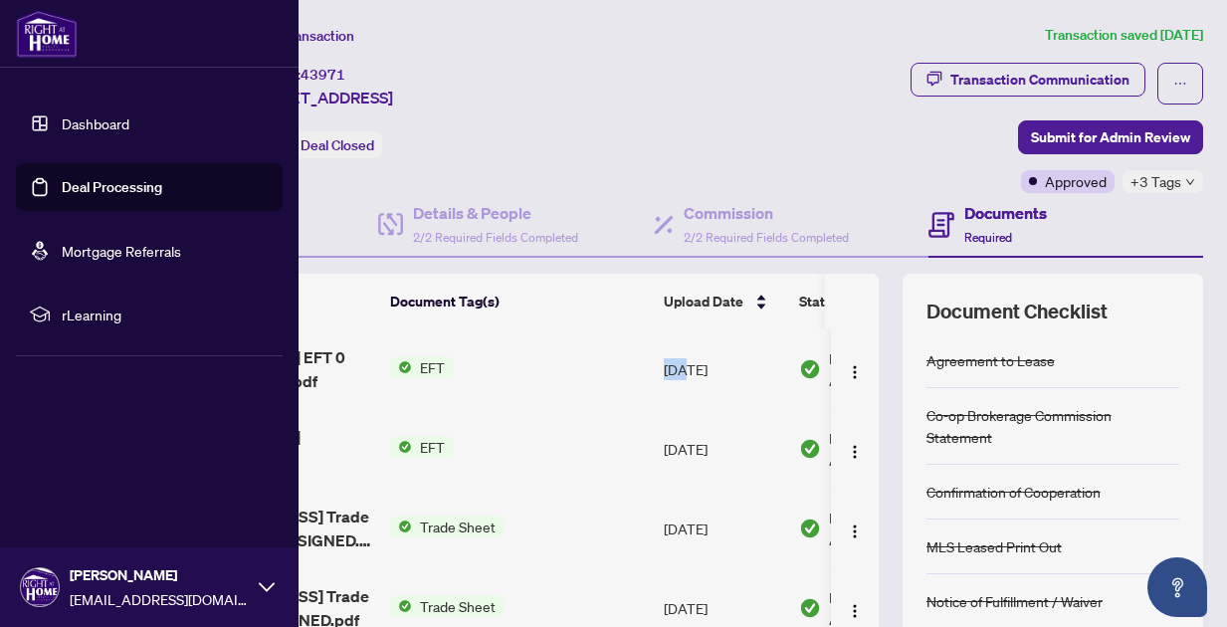
click at [146, 188] on link "Deal Processing" at bounding box center [112, 187] width 100 height 18
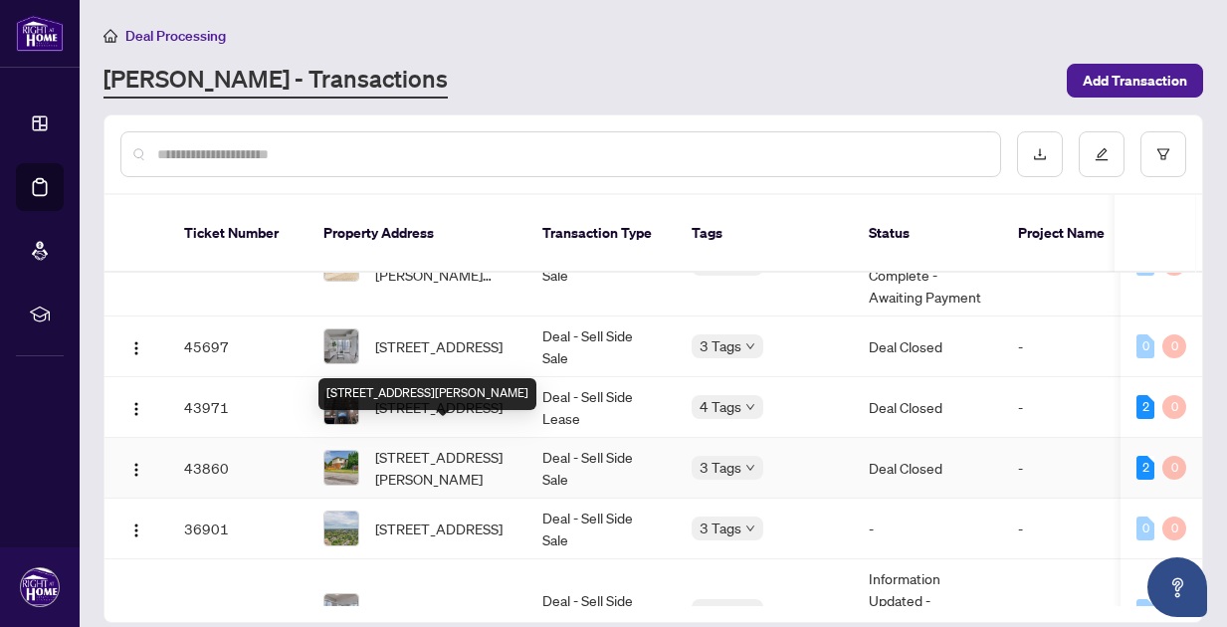
scroll to position [331, 0]
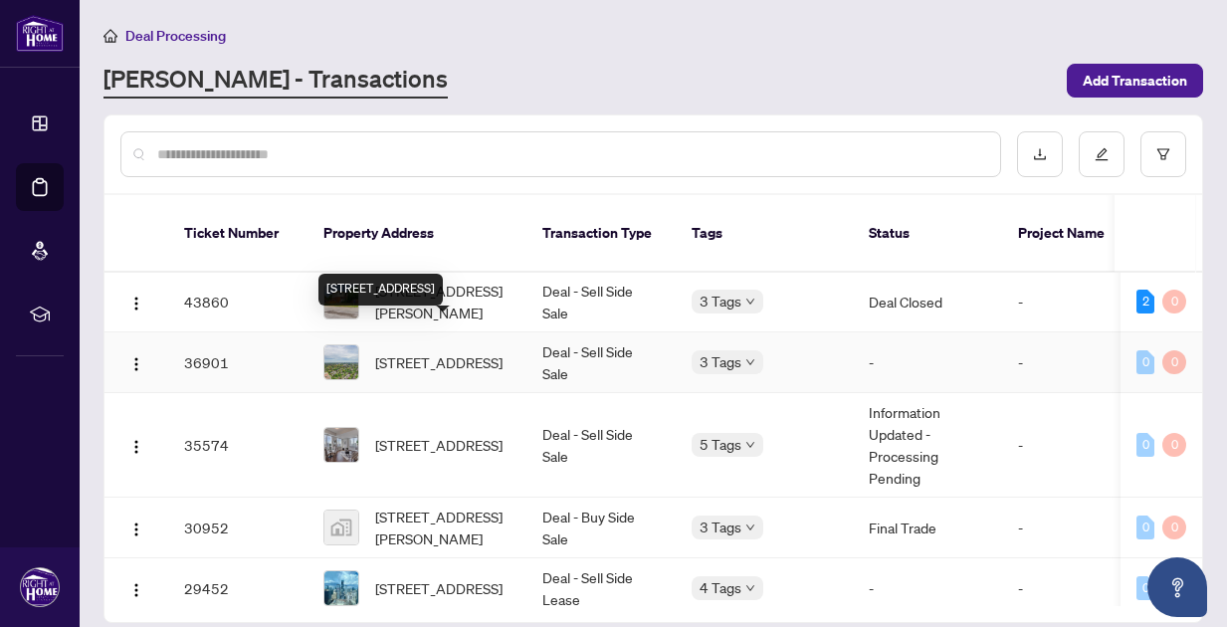
click at [424, 351] on span "[STREET_ADDRESS]" at bounding box center [438, 362] width 127 height 22
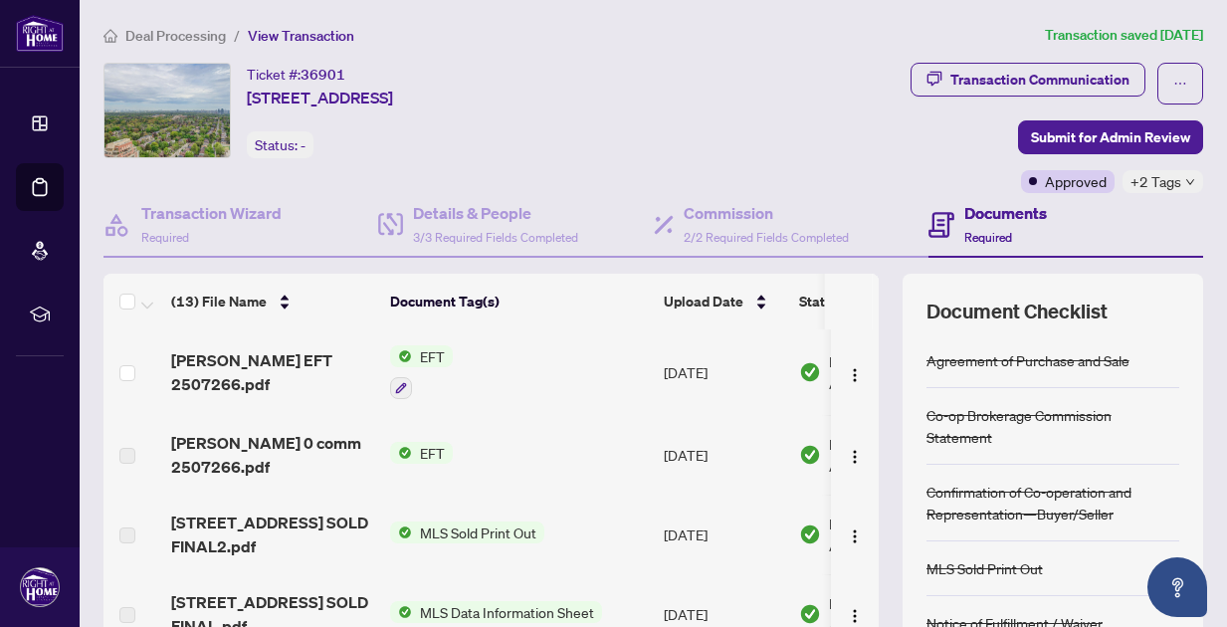
click at [699, 367] on td "[DATE]" at bounding box center [723, 372] width 135 height 86
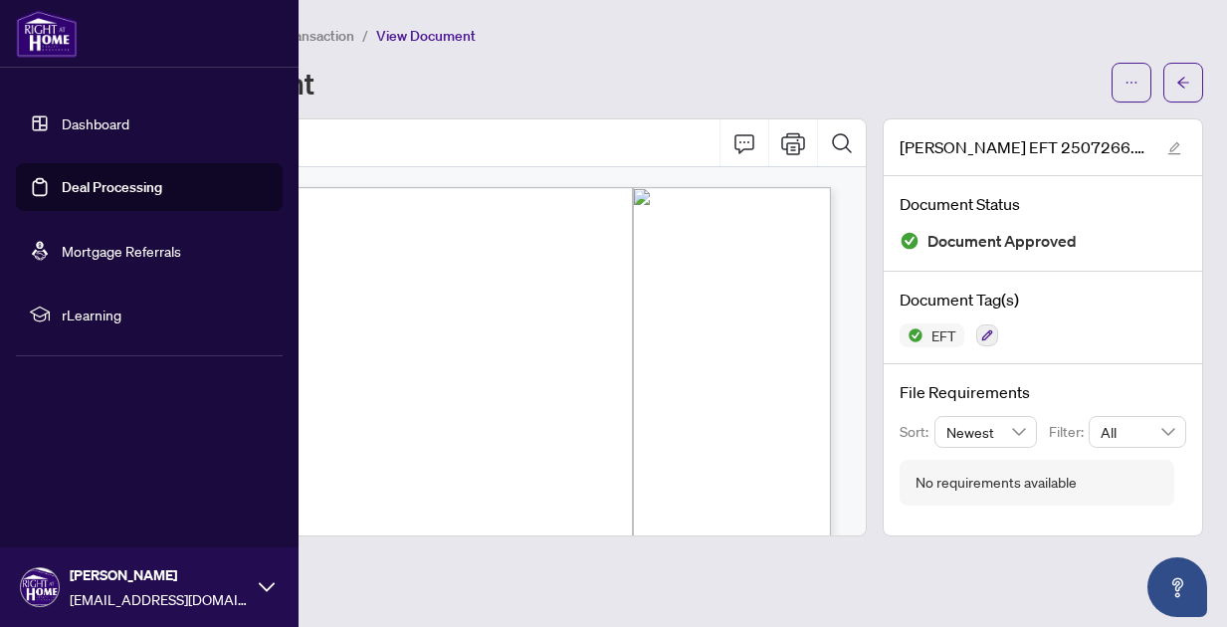
click at [75, 196] on link "Deal Processing" at bounding box center [112, 187] width 100 height 18
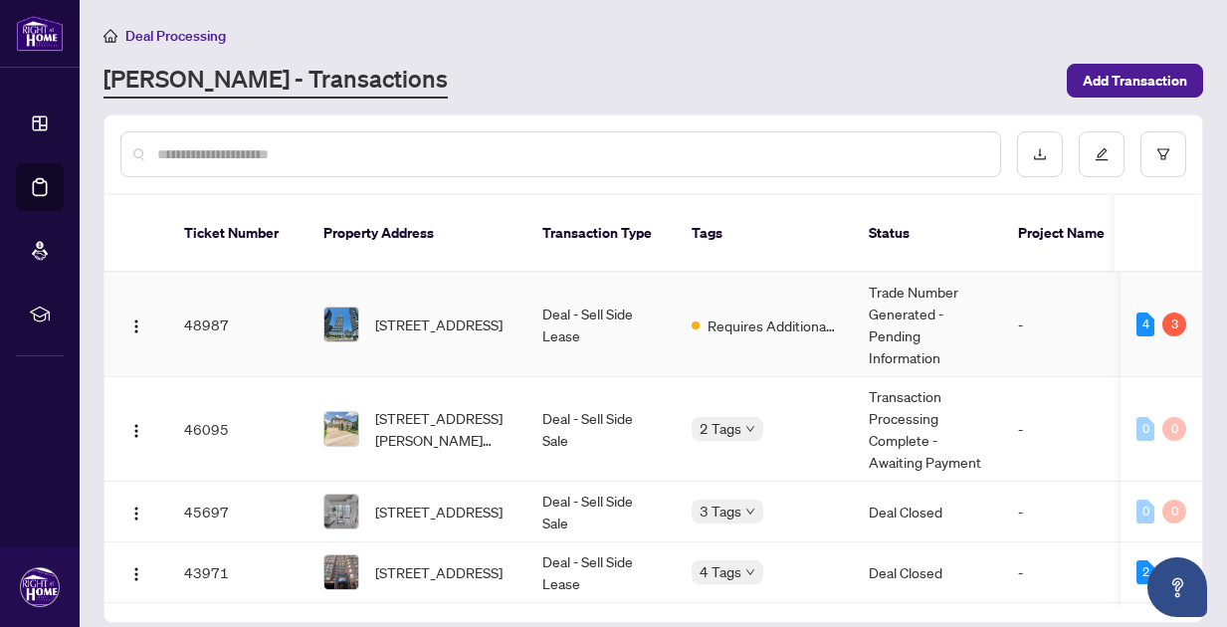
click at [908, 298] on td "Trade Number Generated - Pending Information" at bounding box center [927, 325] width 149 height 104
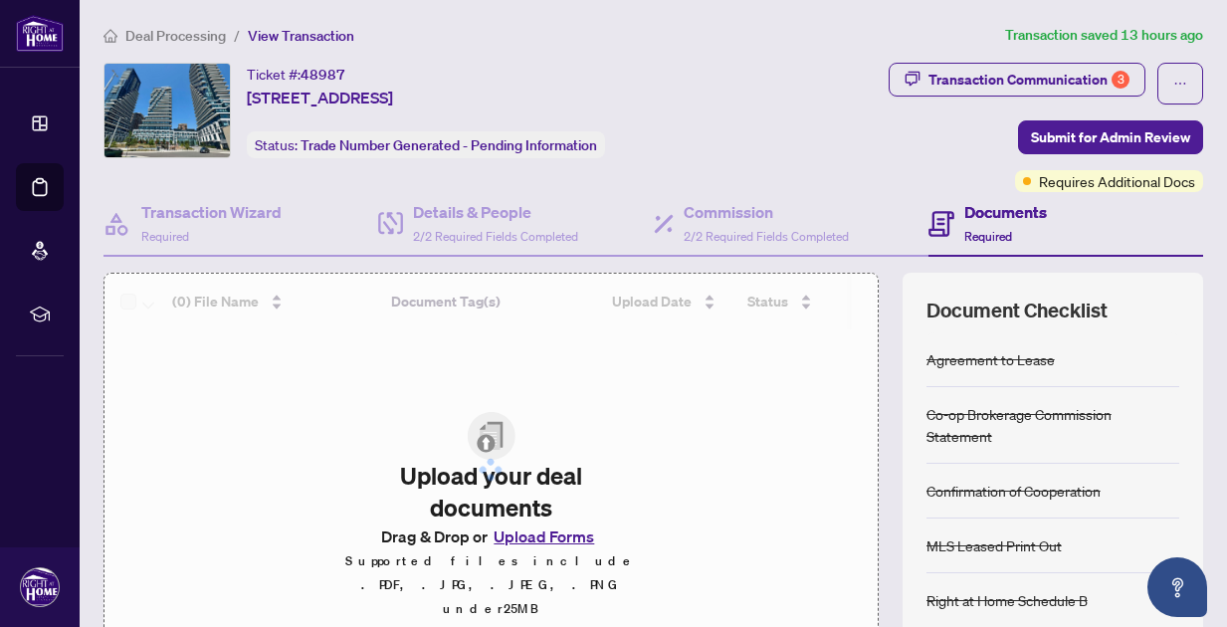
scroll to position [165, 0]
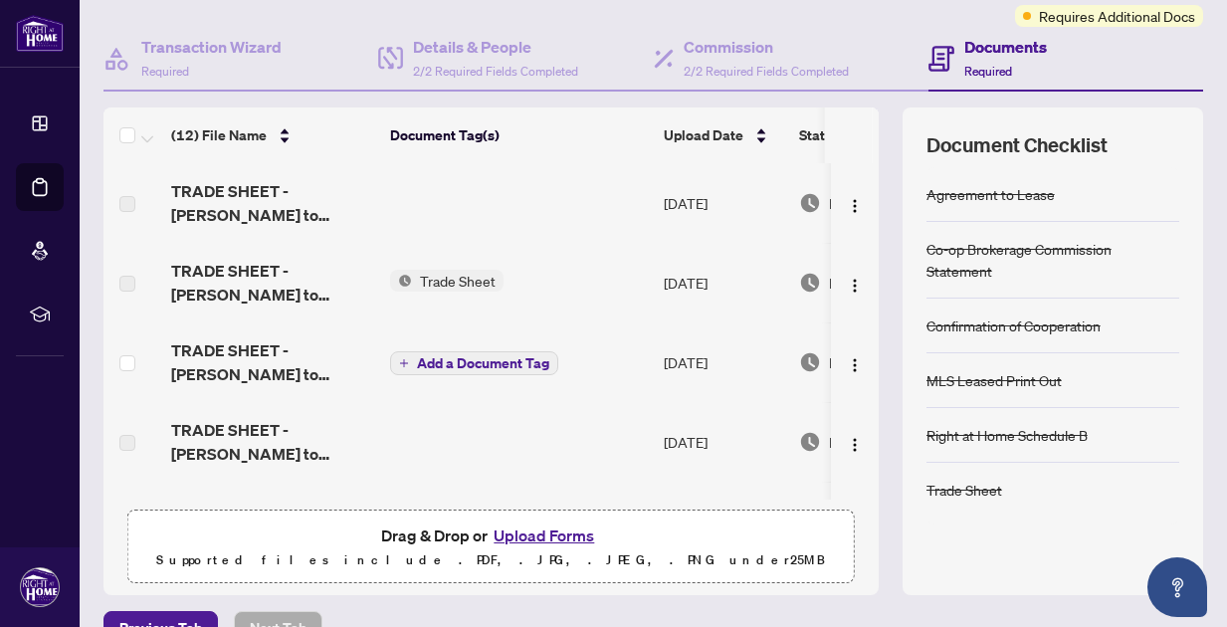
click at [728, 209] on td "[DATE]" at bounding box center [723, 203] width 135 height 80
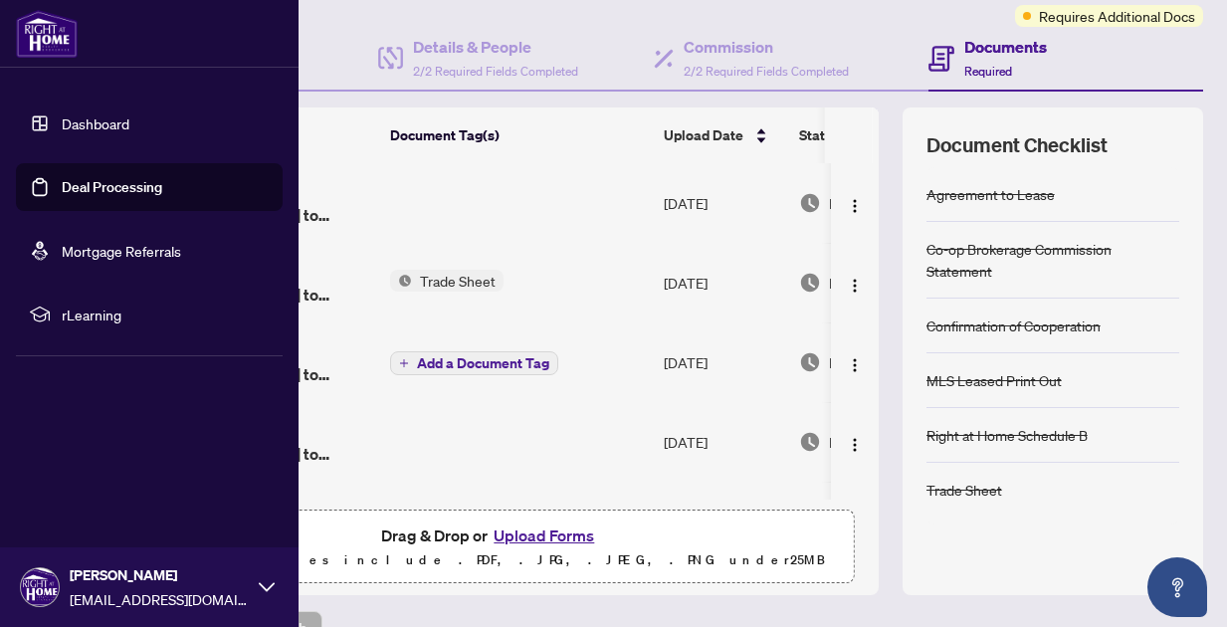
click at [83, 196] on link "Deal Processing" at bounding box center [112, 187] width 100 height 18
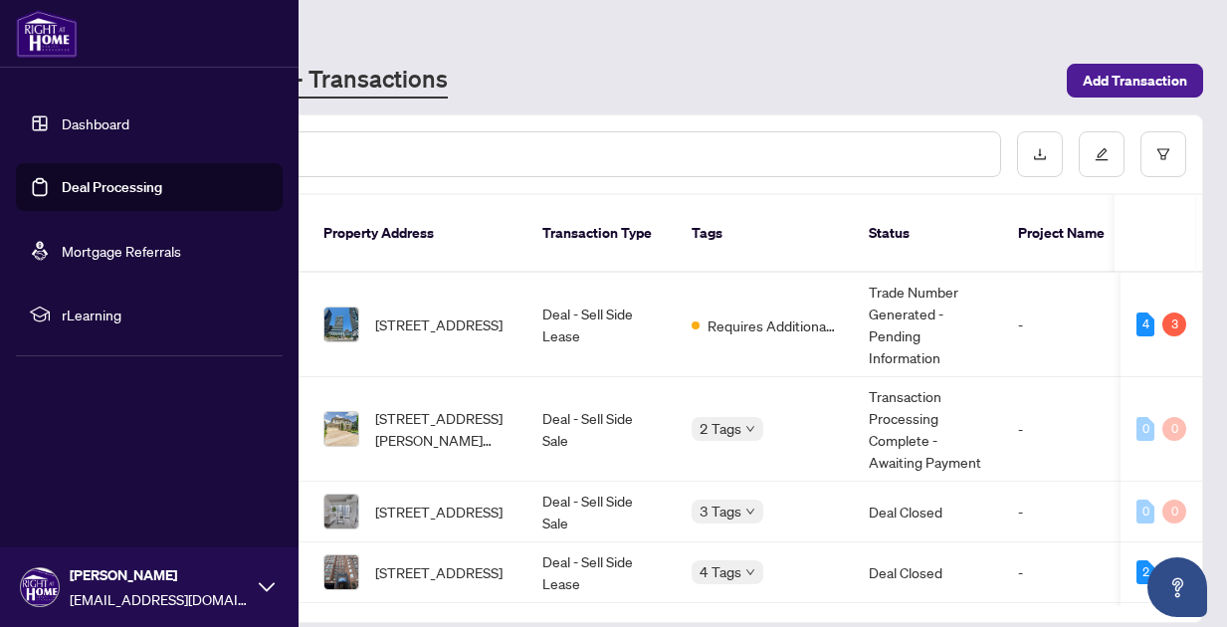
click at [139, 194] on link "Deal Processing" at bounding box center [112, 187] width 100 height 18
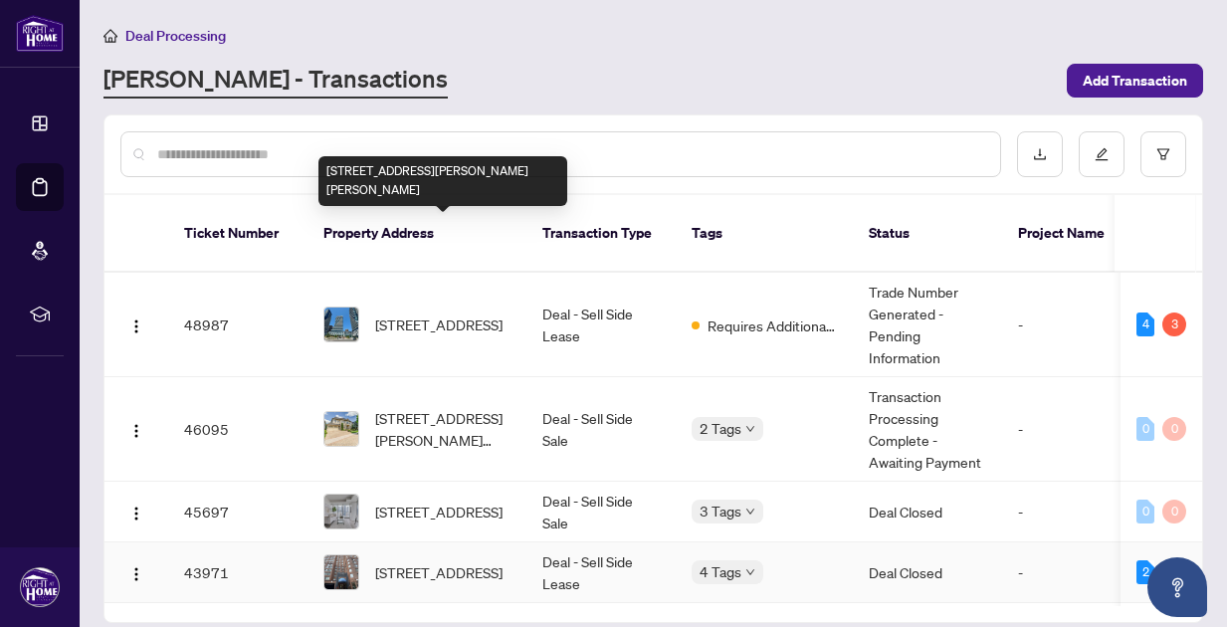
scroll to position [165, 0]
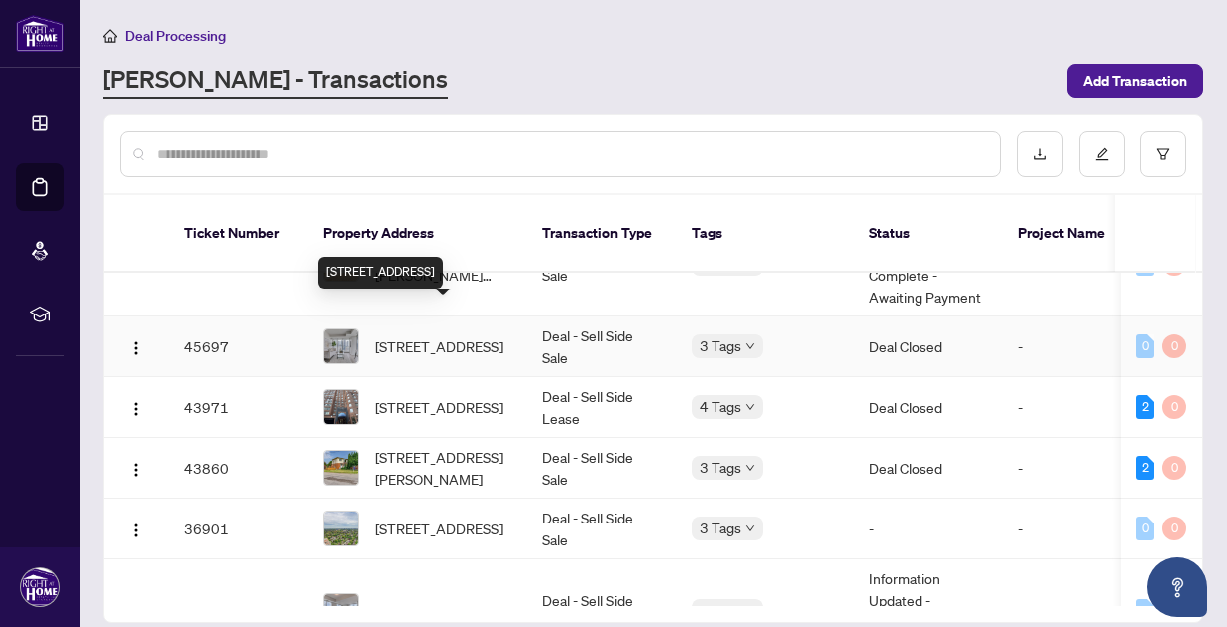
click at [417, 335] on span "[STREET_ADDRESS]" at bounding box center [438, 346] width 127 height 22
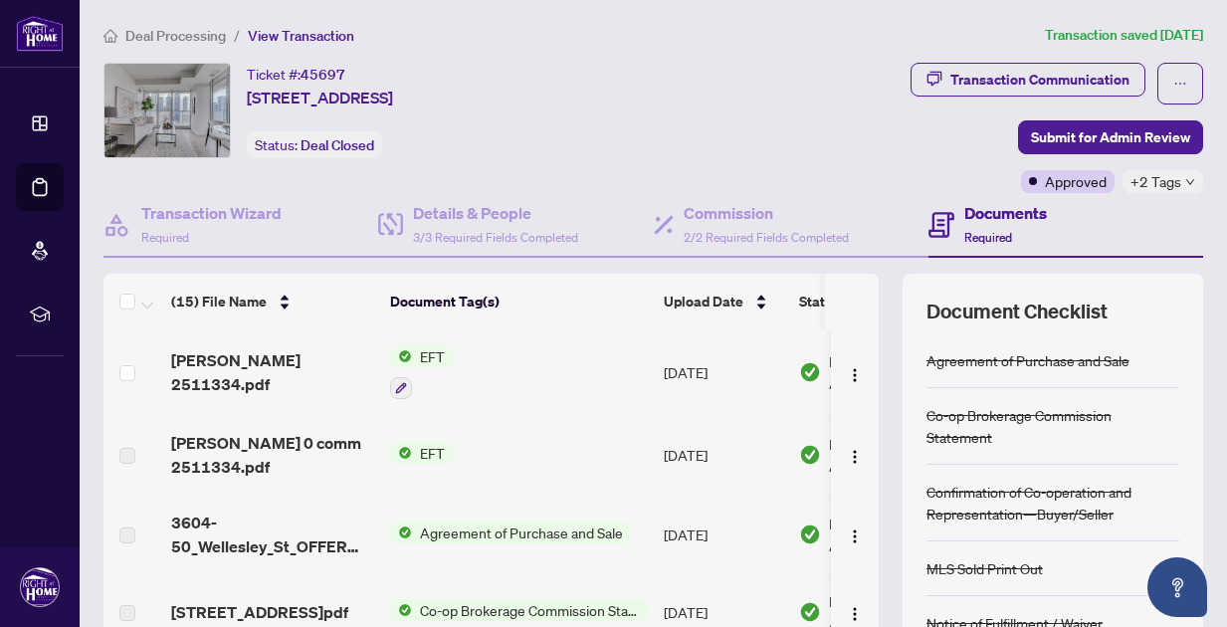
click at [430, 361] on span "EFT" at bounding box center [432, 356] width 41 height 22
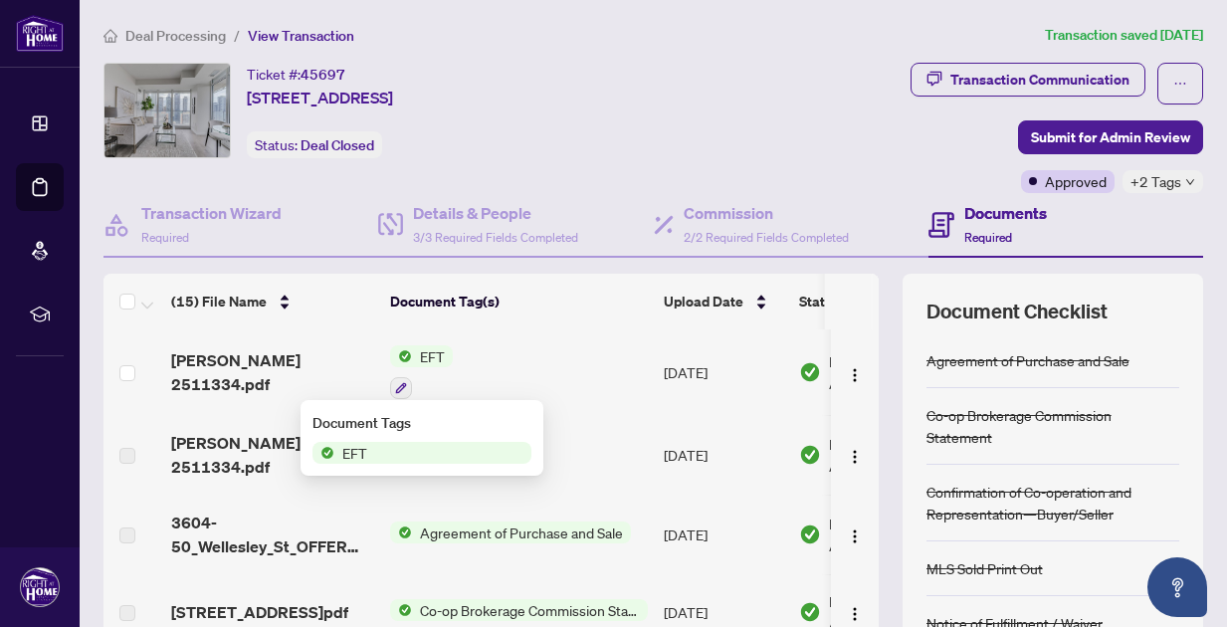
click at [669, 378] on td "[DATE]" at bounding box center [723, 372] width 135 height 86
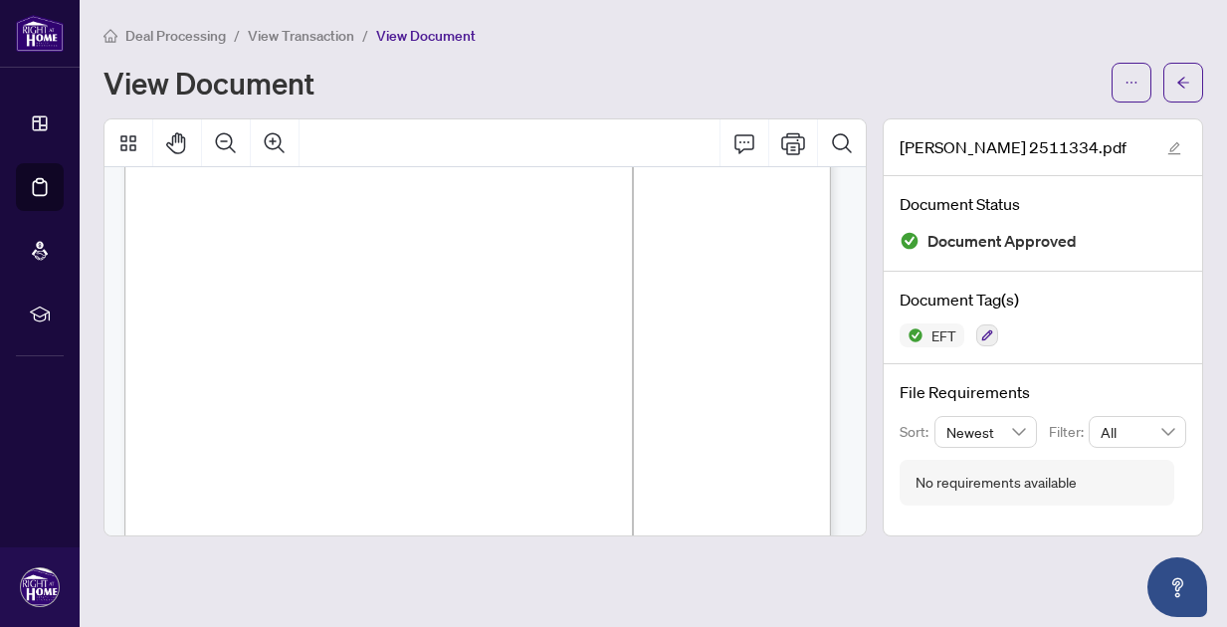
scroll to position [585, 0]
